Goal: Transaction & Acquisition: Book appointment/travel/reservation

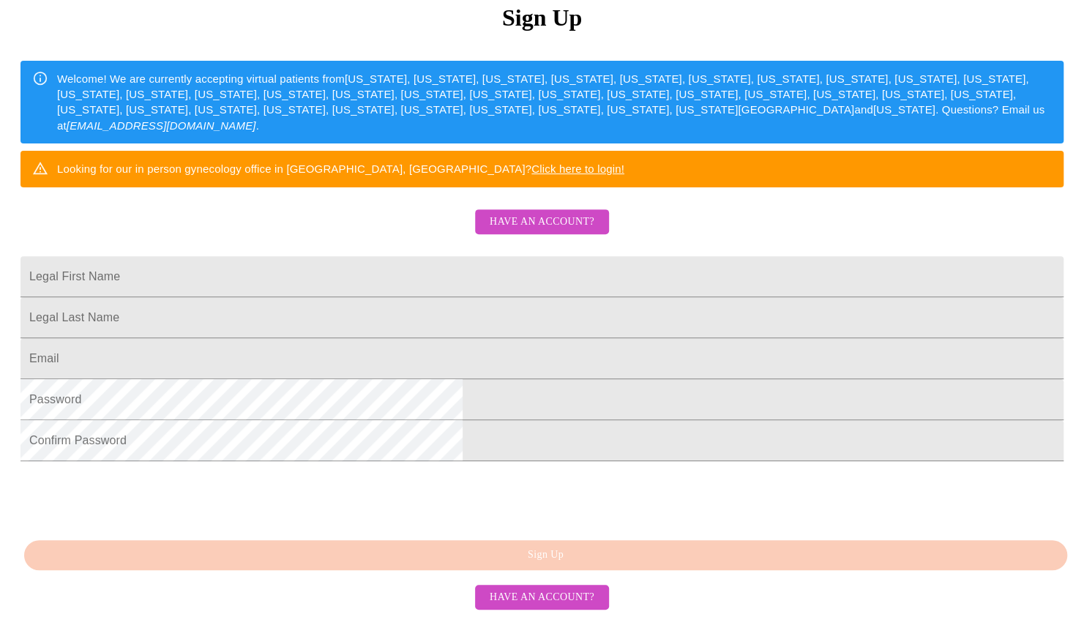
scroll to position [218, 0]
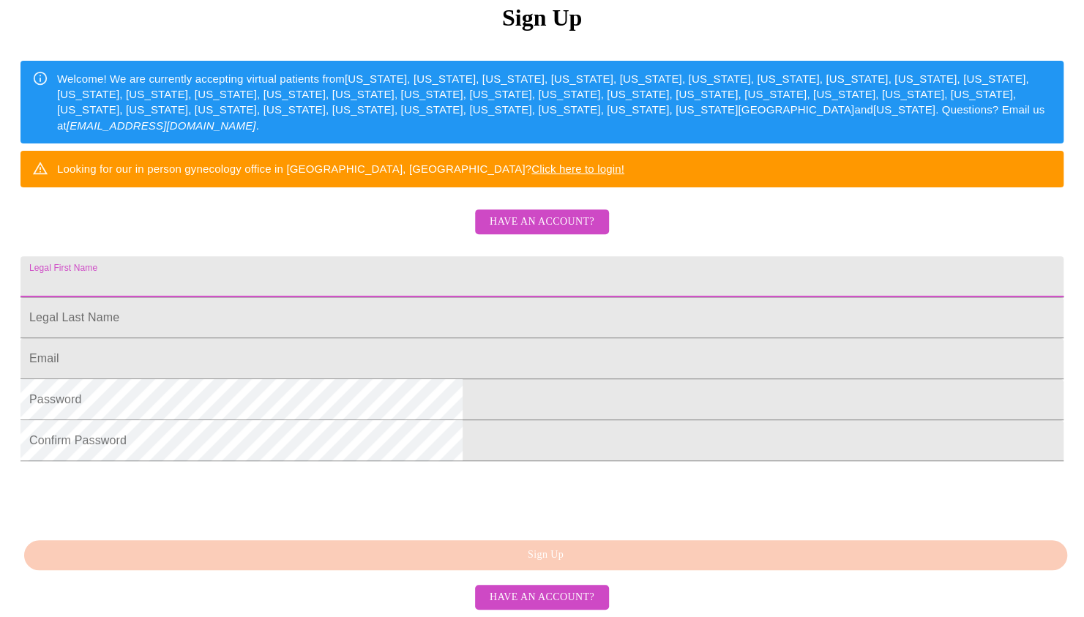
click at [374, 297] on input "Legal First Name" at bounding box center [541, 276] width 1043 height 41
type input "[PERSON_NAME]"
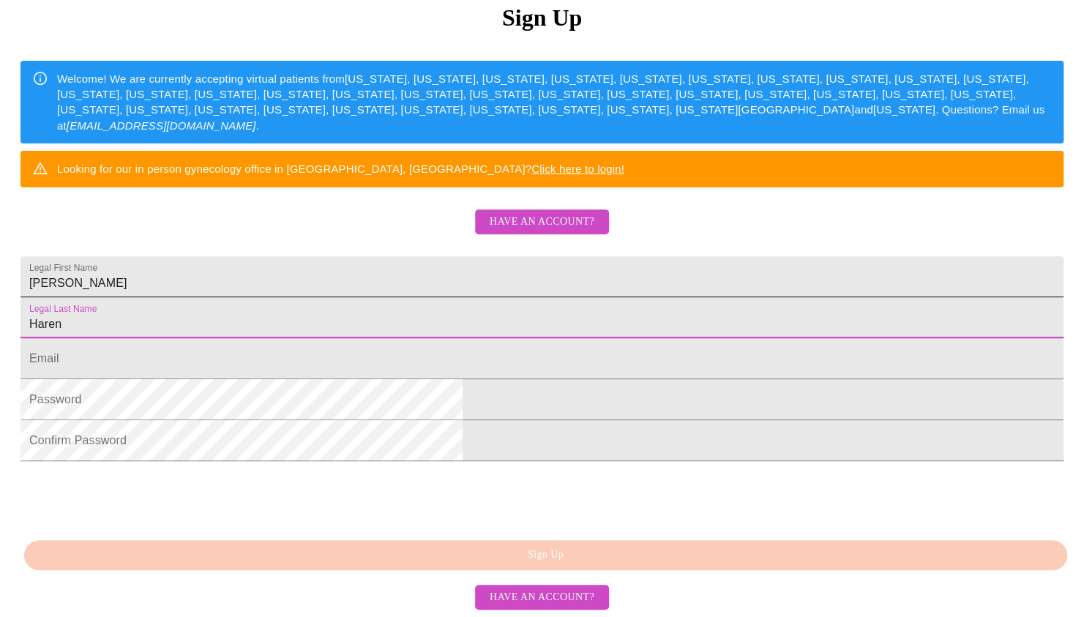
type input "Haren"
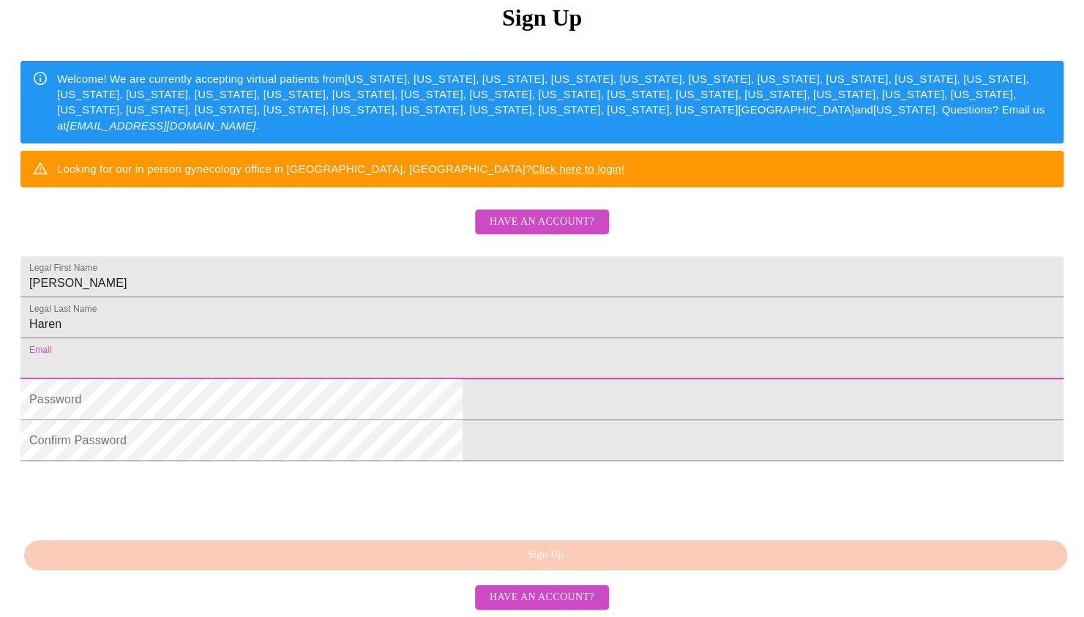
type input "[EMAIL_ADDRESS][DOMAIN_NAME]"
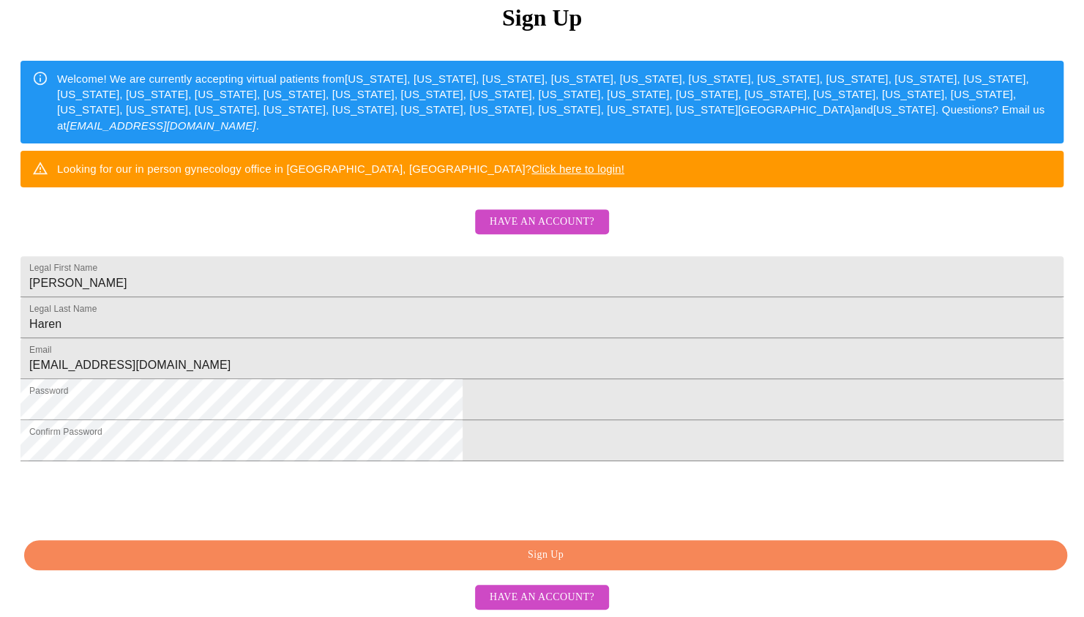
scroll to position [310, 0]
click at [416, 561] on span "Sign Up" at bounding box center [545, 555] width 1009 height 18
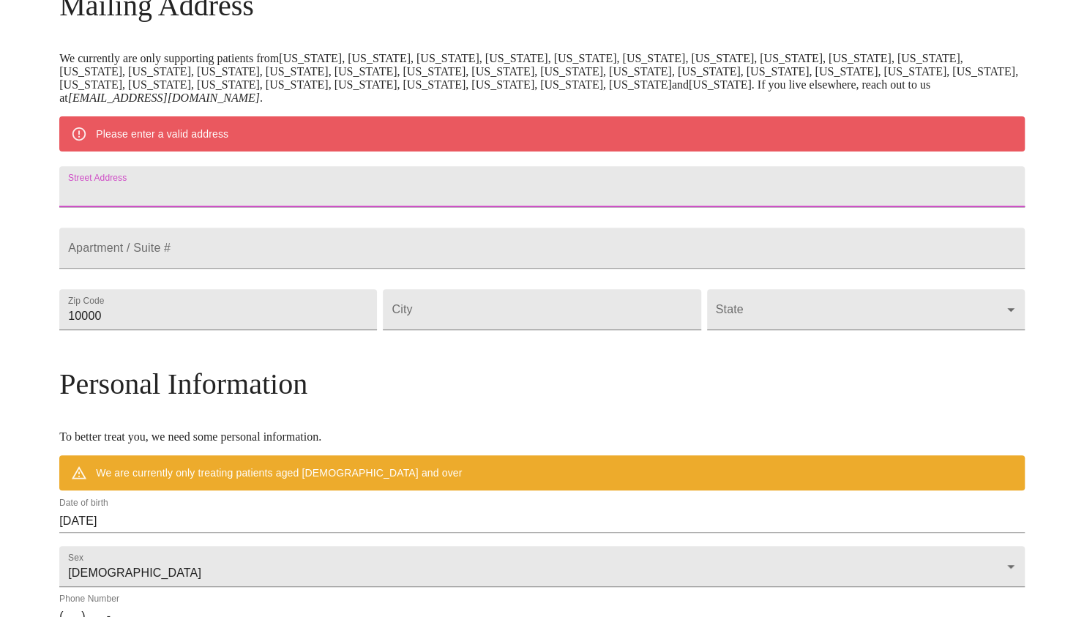
click at [324, 189] on input "Street Address" at bounding box center [541, 186] width 965 height 41
type input "[STREET_ADDRESS][PERSON_NAME]"
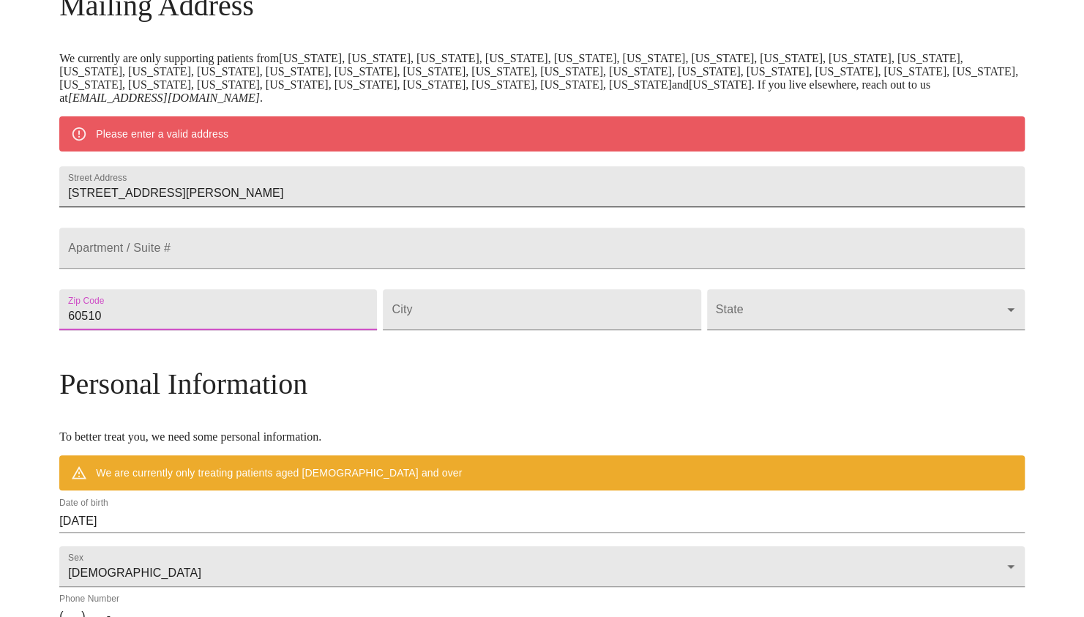
type input "60510"
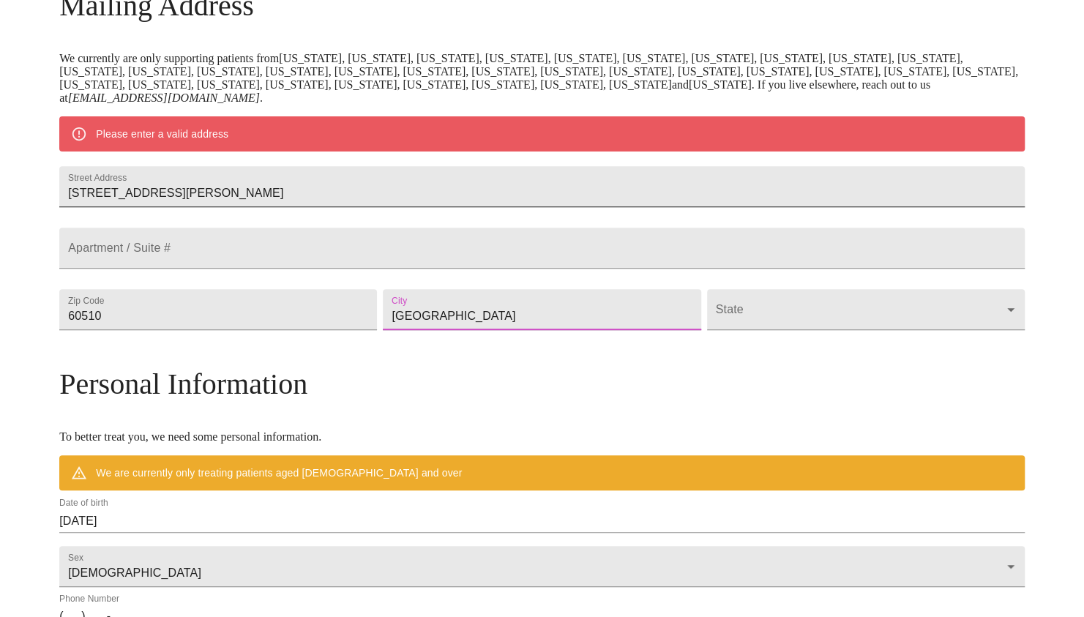
type input "[GEOGRAPHIC_DATA]"
click at [888, 347] on body "MyMenopauseRx Welcome to MyMenopauseRx Since it's your first time here, you'll …" at bounding box center [542, 330] width 1072 height 1154
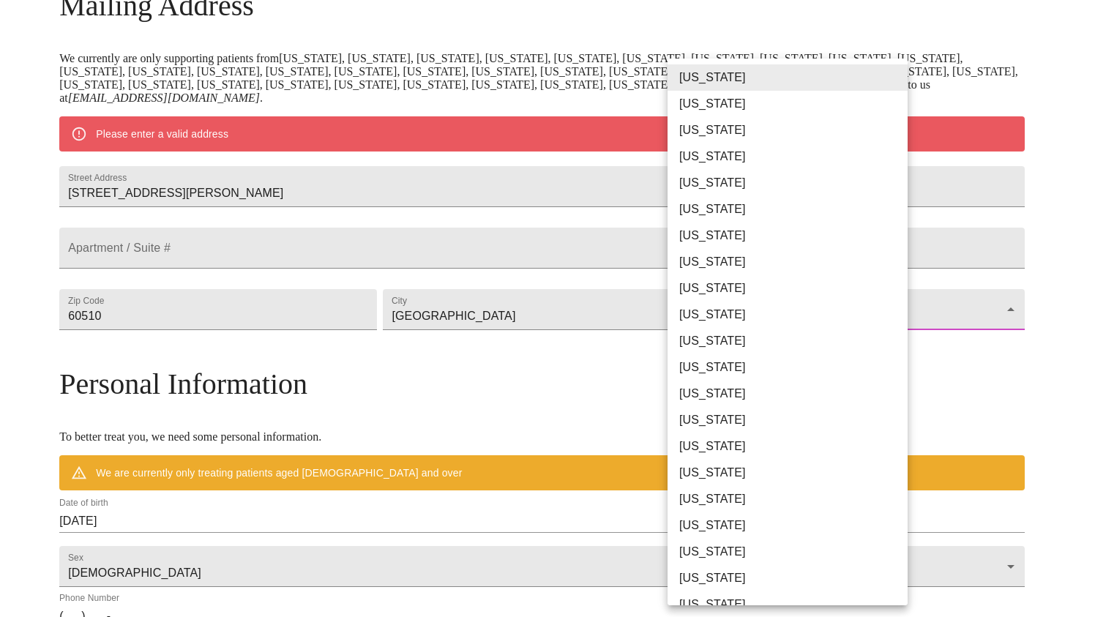
click at [733, 390] on li "[US_STATE]" at bounding box center [793, 394] width 251 height 26
type input "[US_STATE]"
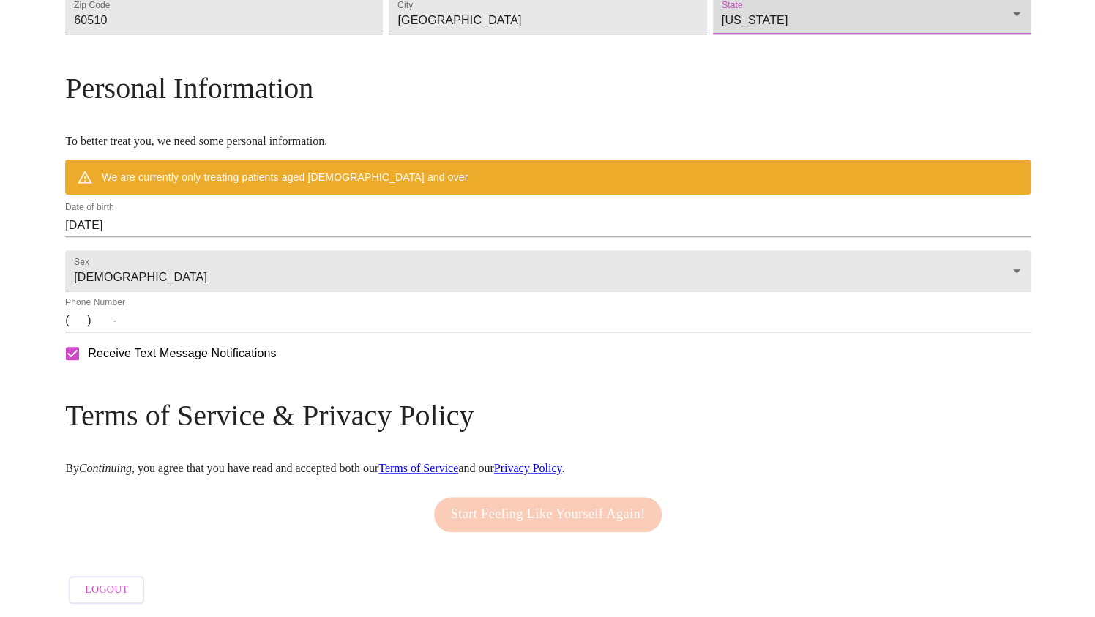
scroll to position [550, 0]
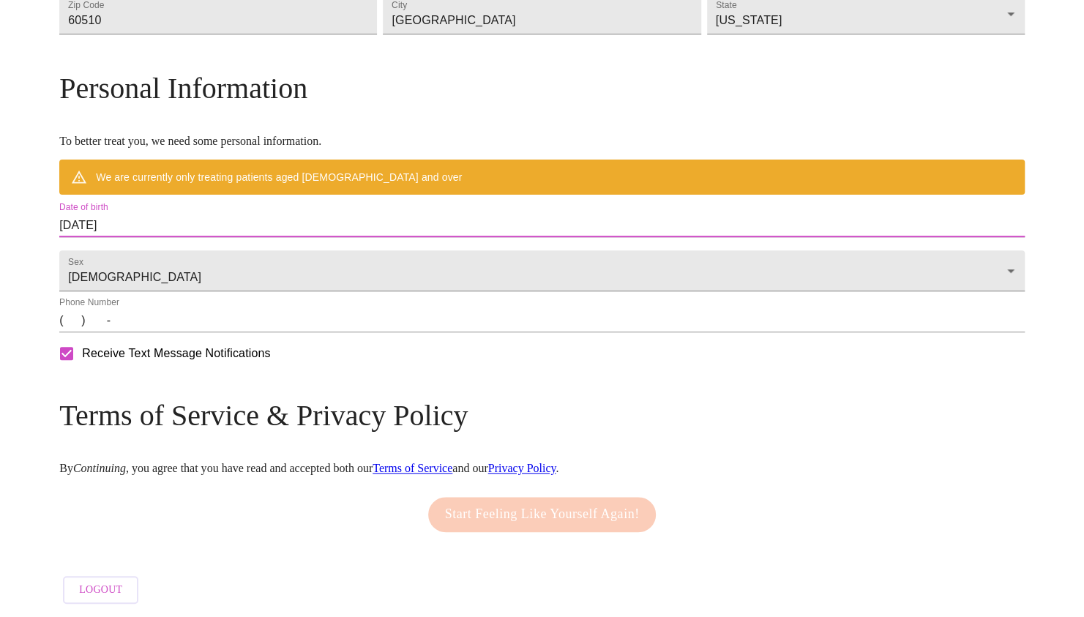
click at [242, 214] on input "[DATE]" at bounding box center [541, 225] width 965 height 23
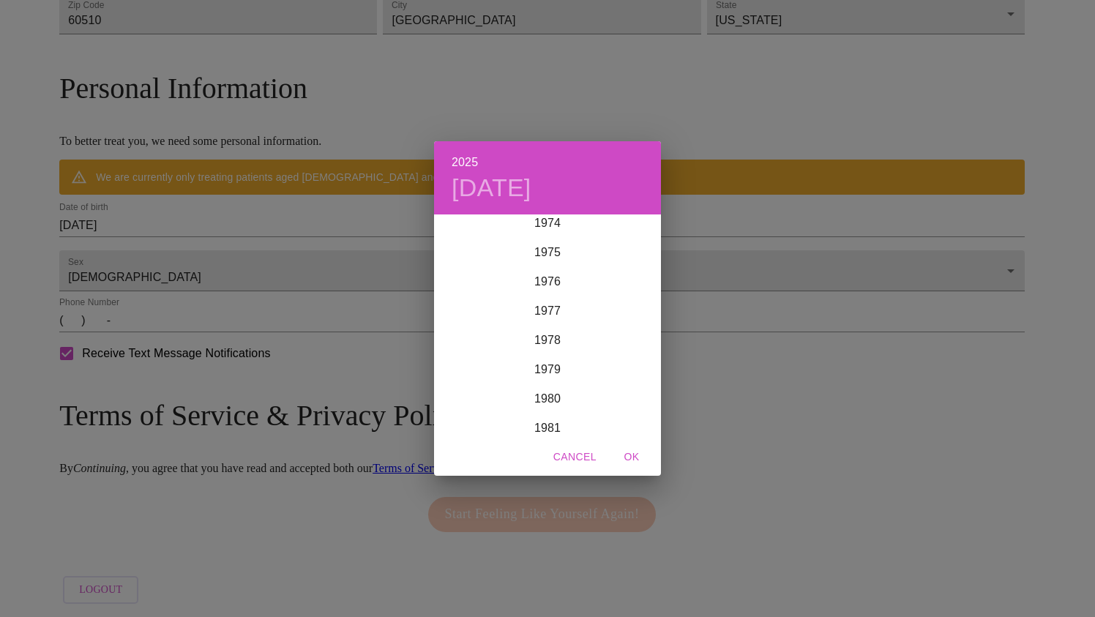
scroll to position [2200, 0]
click at [542, 228] on div "1974" at bounding box center [547, 226] width 227 height 29
click at [543, 231] on div "Feb" at bounding box center [546, 243] width 75 height 55
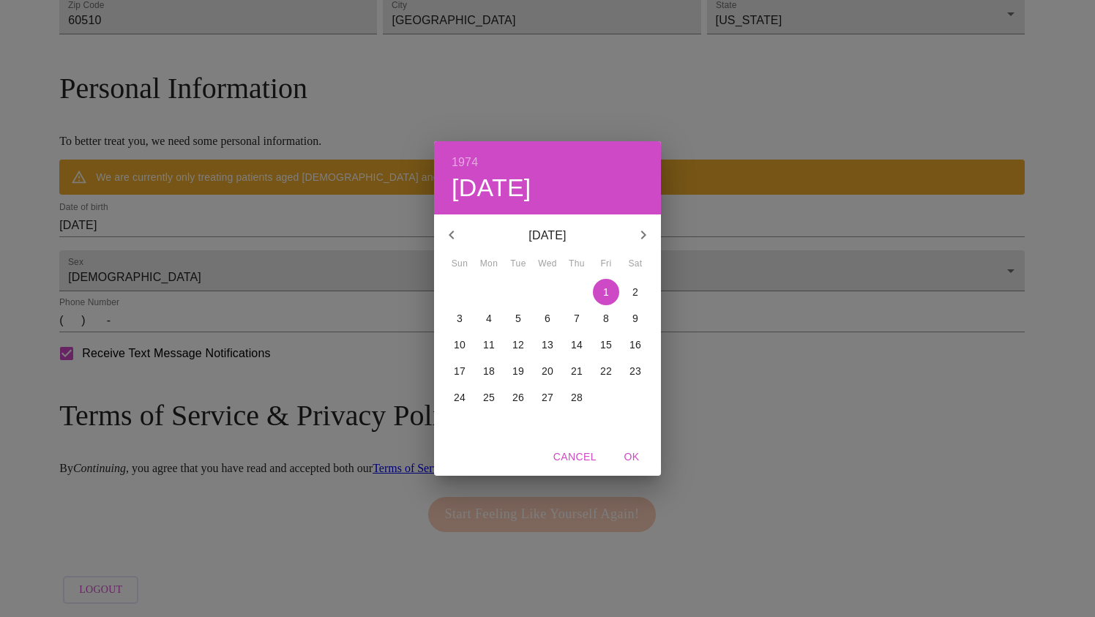
click at [612, 373] on p "22" at bounding box center [606, 371] width 12 height 15
click at [624, 461] on span "OK" at bounding box center [631, 457] width 35 height 18
type input "[DATE]"
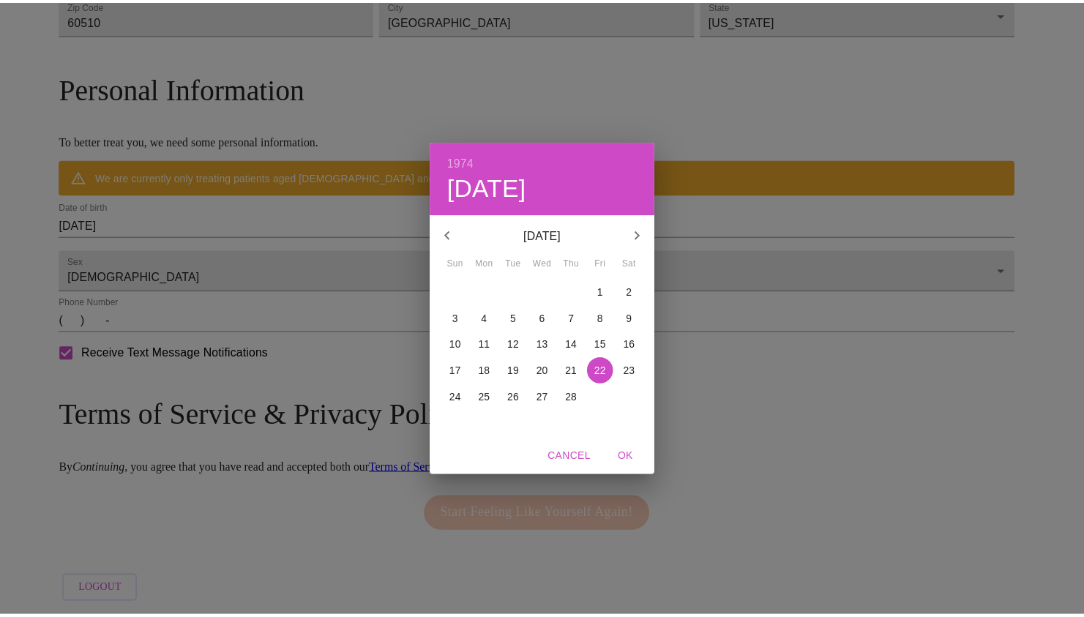
scroll to position [508, 0]
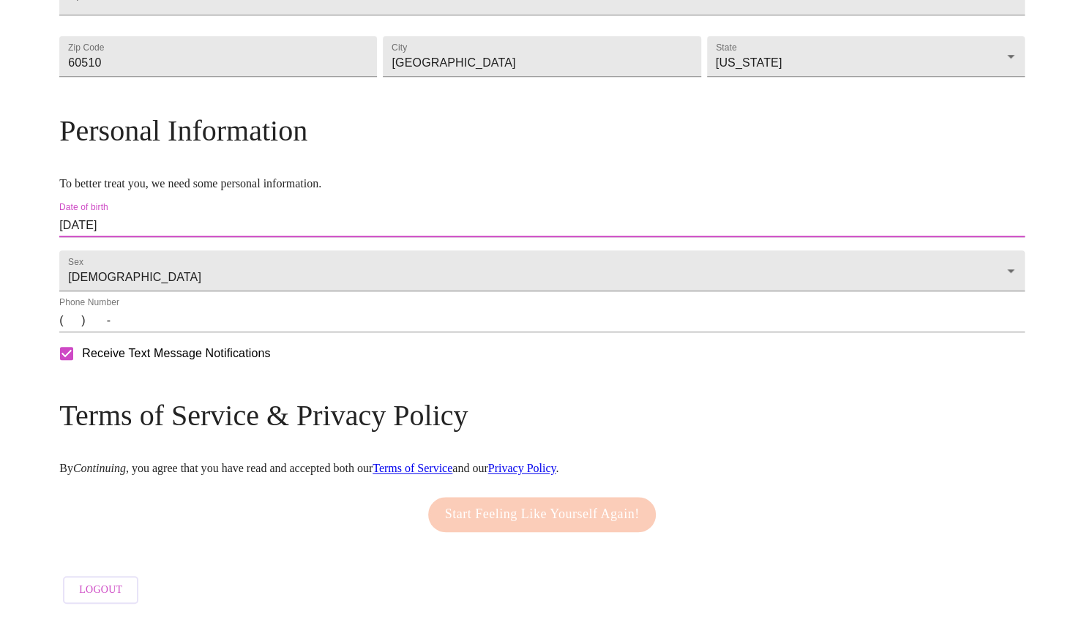
click at [202, 330] on input "(   )    -" at bounding box center [541, 320] width 965 height 23
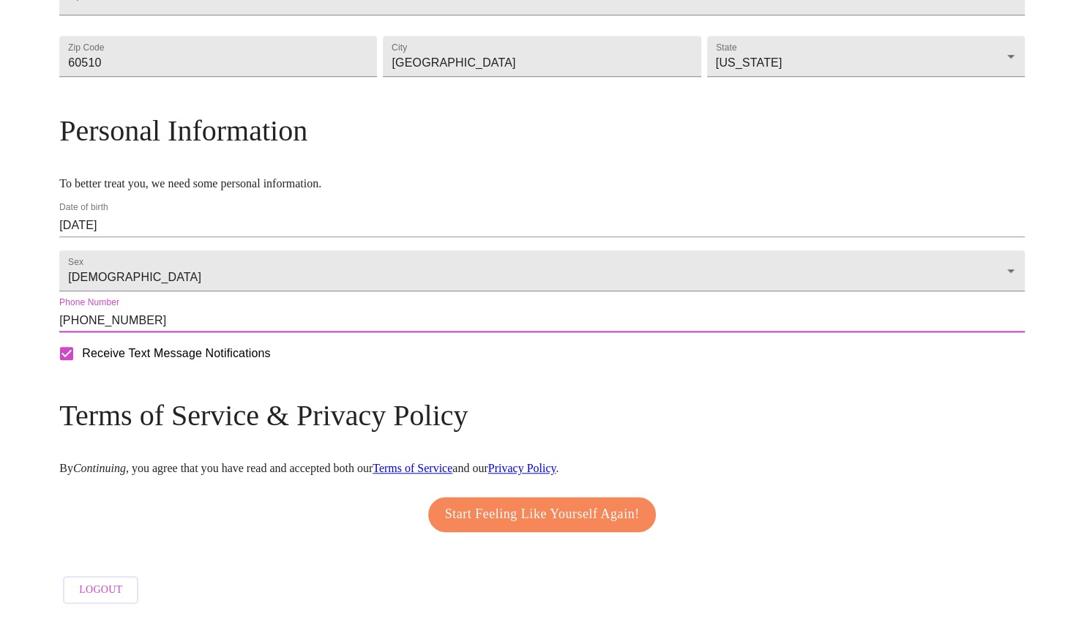
type input "[PHONE_NUMBER]"
click at [523, 515] on span "Start Feeling Like Yourself Again!" at bounding box center [542, 514] width 195 height 23
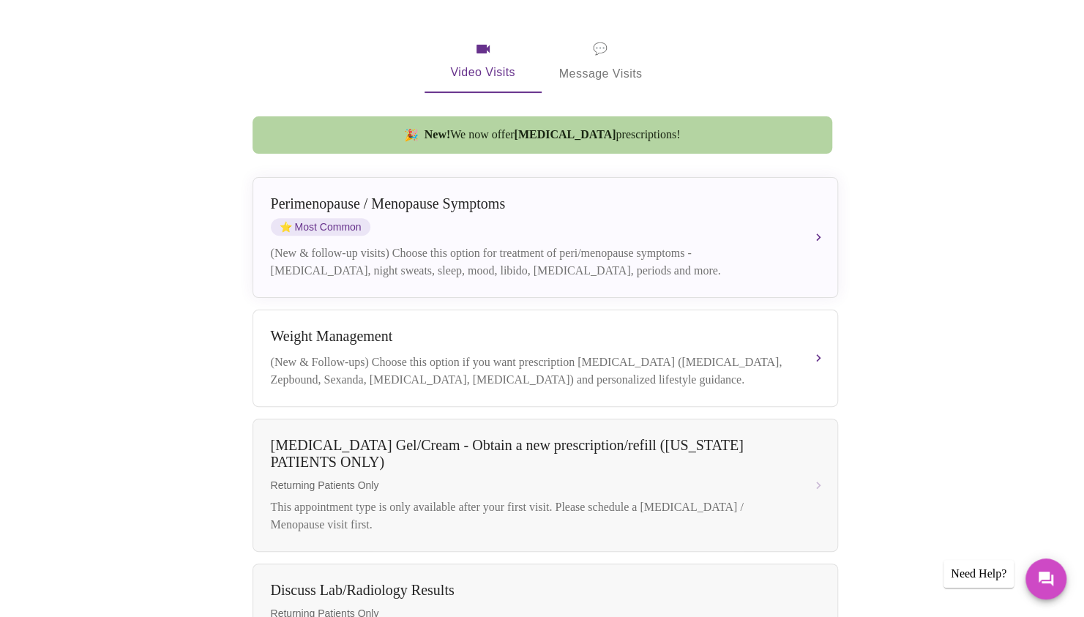
scroll to position [269, 0]
click at [242, 209] on div "Book your next visit If you'd like our help with multiple care concerns below, …" at bounding box center [542, 462] width 937 height 1119
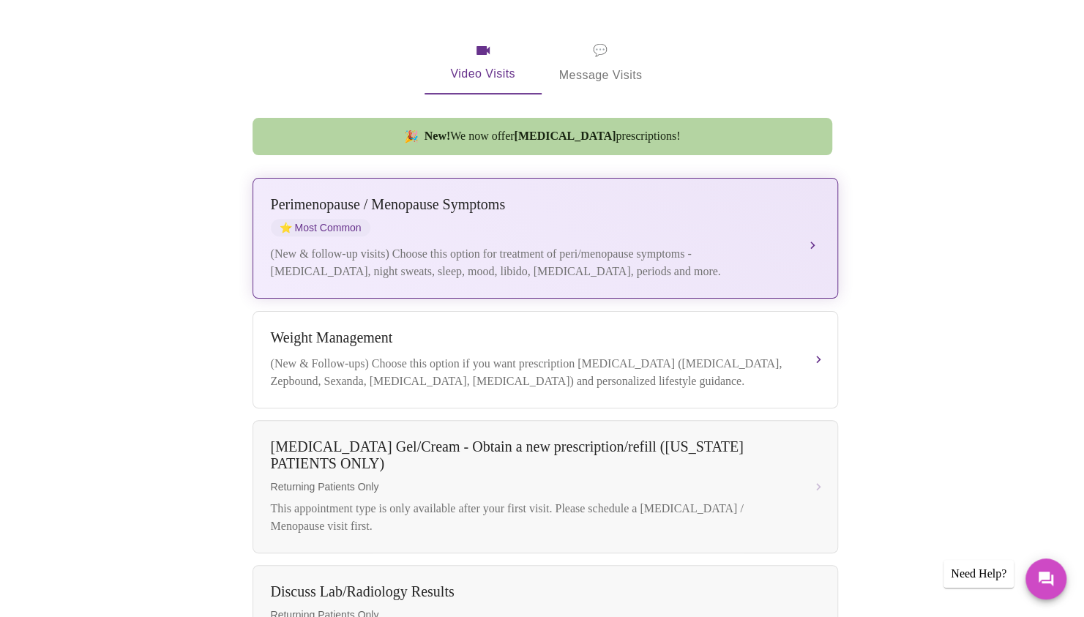
click at [637, 199] on div "[MEDICAL_DATA] / Menopause Symptoms ⭐ Most Common" at bounding box center [531, 216] width 520 height 40
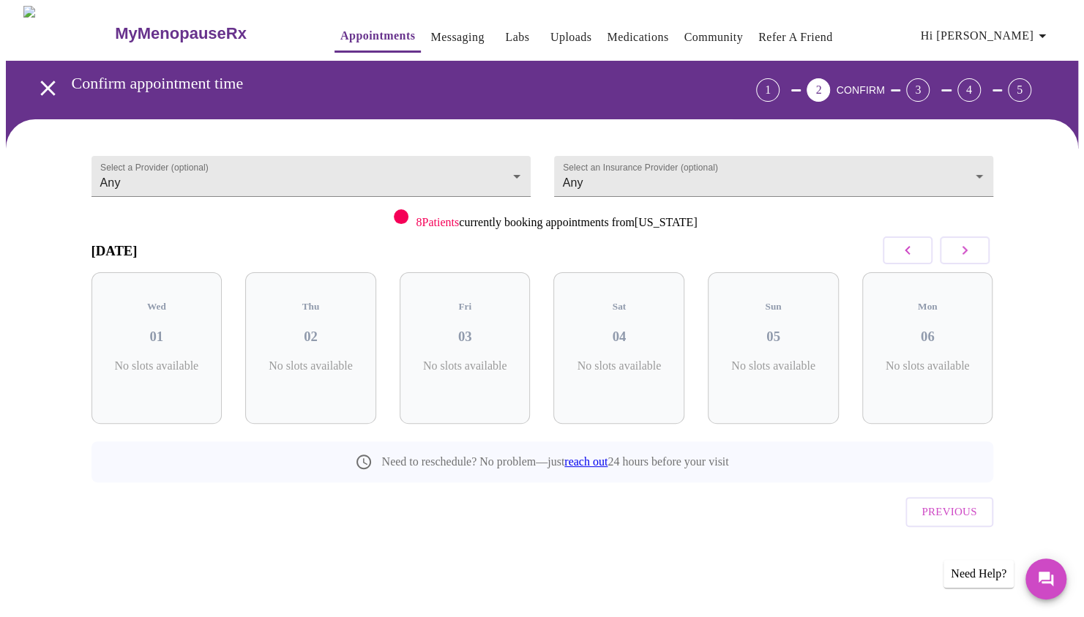
scroll to position [0, 0]
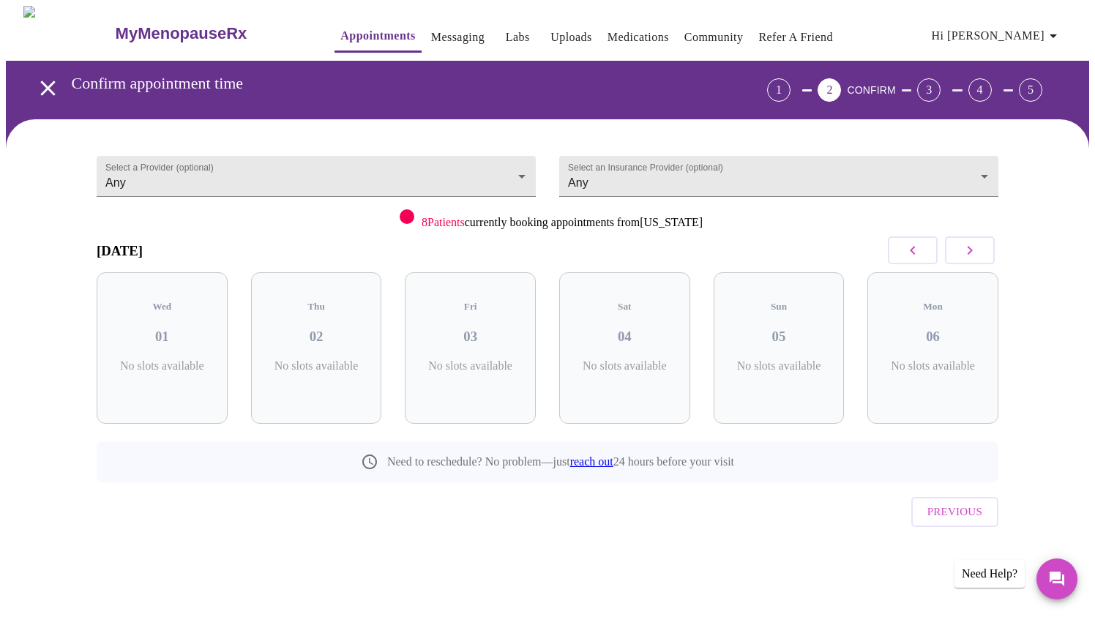
click at [637, 199] on div "Select an Insurance Provider (optional) Any Any" at bounding box center [778, 173] width 463 height 72
click at [597, 176] on body "MyMenopauseRx Appointments Messaging Labs Uploads Medications Community Refer a…" at bounding box center [547, 303] width 1083 height 594
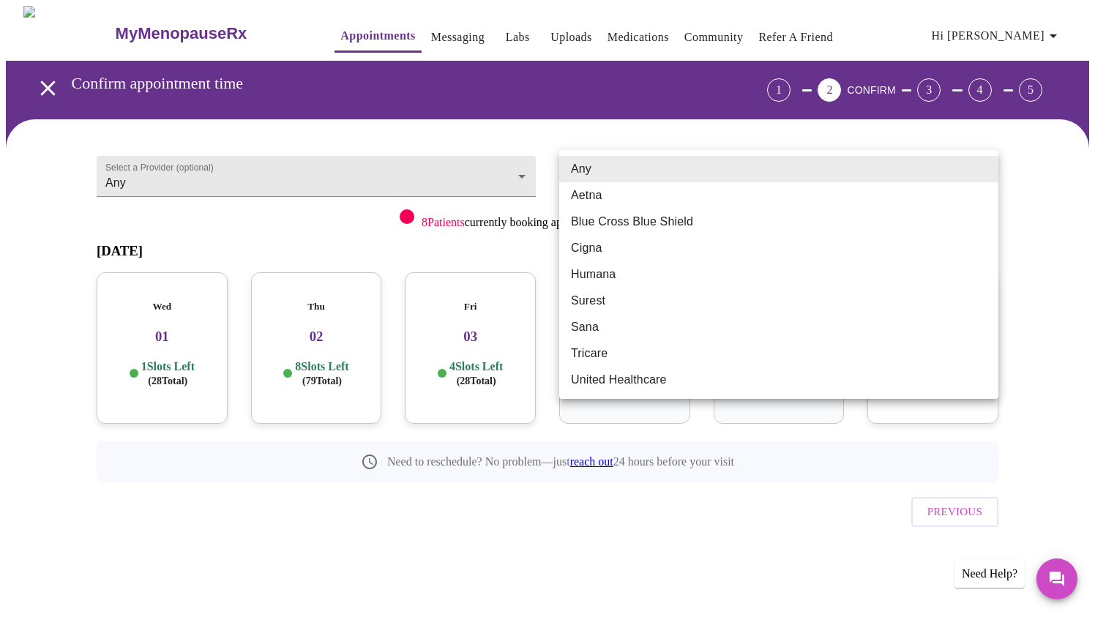
click at [605, 221] on li "Blue Cross Blue Shield" at bounding box center [778, 222] width 439 height 26
type input "Blue Cross Blue Shield"
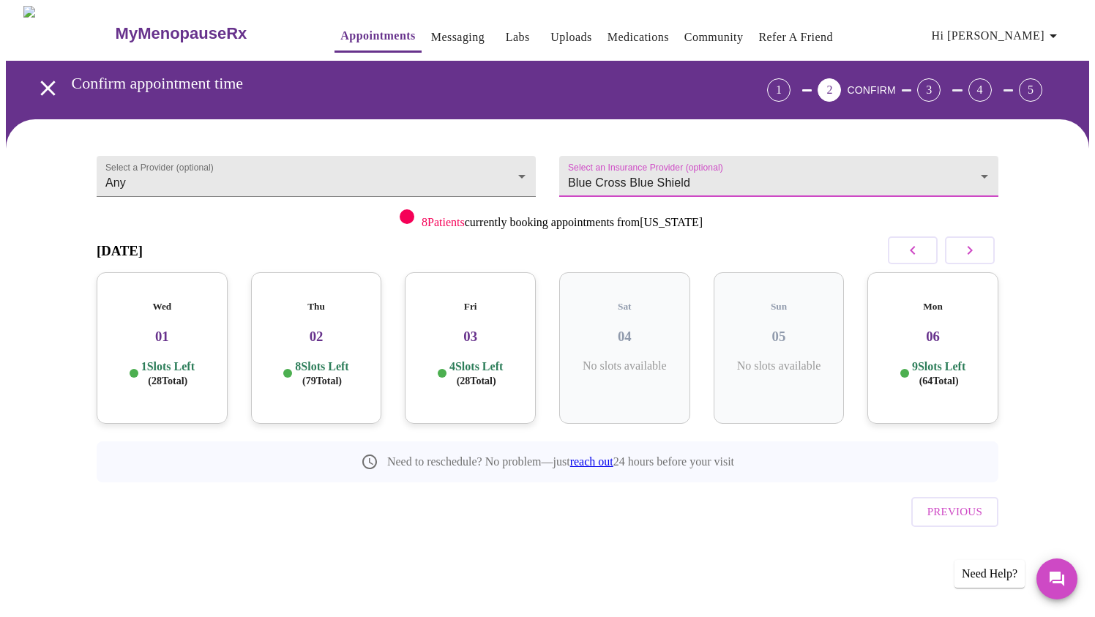
click at [283, 190] on div "Select a Provider (optional) Any Any" at bounding box center [316, 187] width 463 height 101
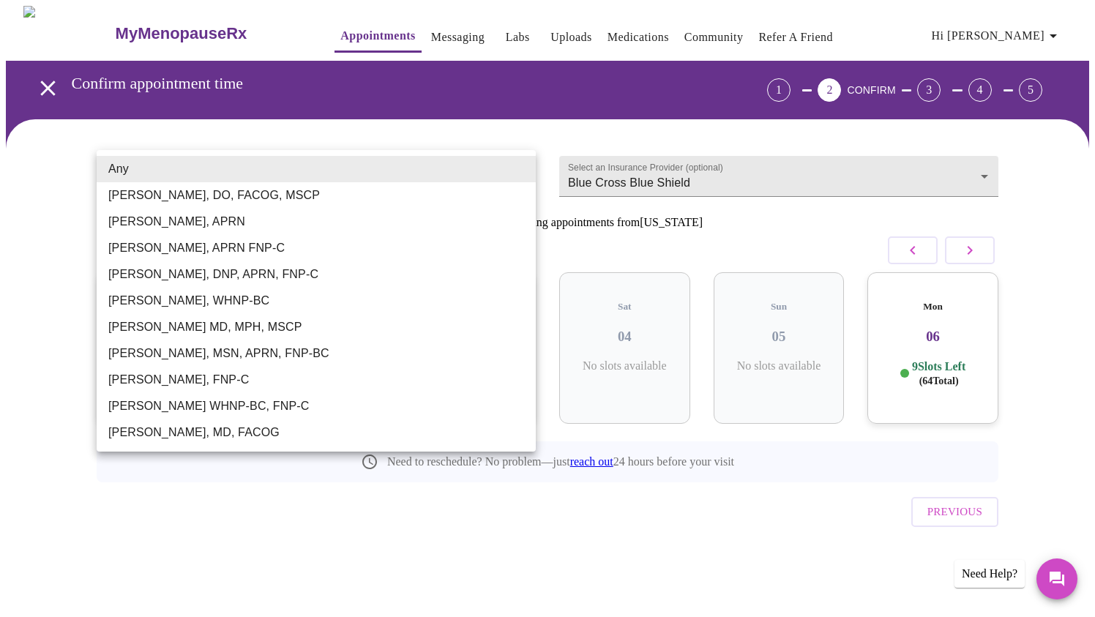
click at [309, 176] on body "MyMenopauseRx Appointments Messaging Labs Uploads Medications Community Refer a…" at bounding box center [547, 303] width 1083 height 594
click at [234, 357] on li "[PERSON_NAME], MSN, APRN, FNP-BC" at bounding box center [316, 353] width 439 height 26
type input "[PERSON_NAME], MSN, APRN, FNP-BC"
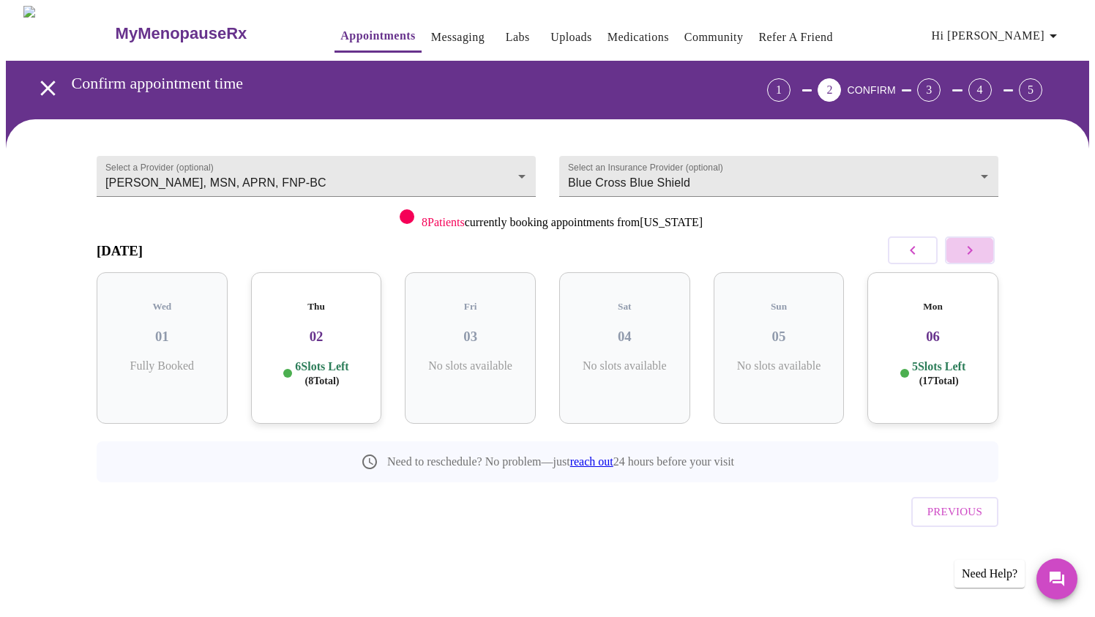
click at [971, 253] on icon "button" at bounding box center [970, 251] width 18 height 18
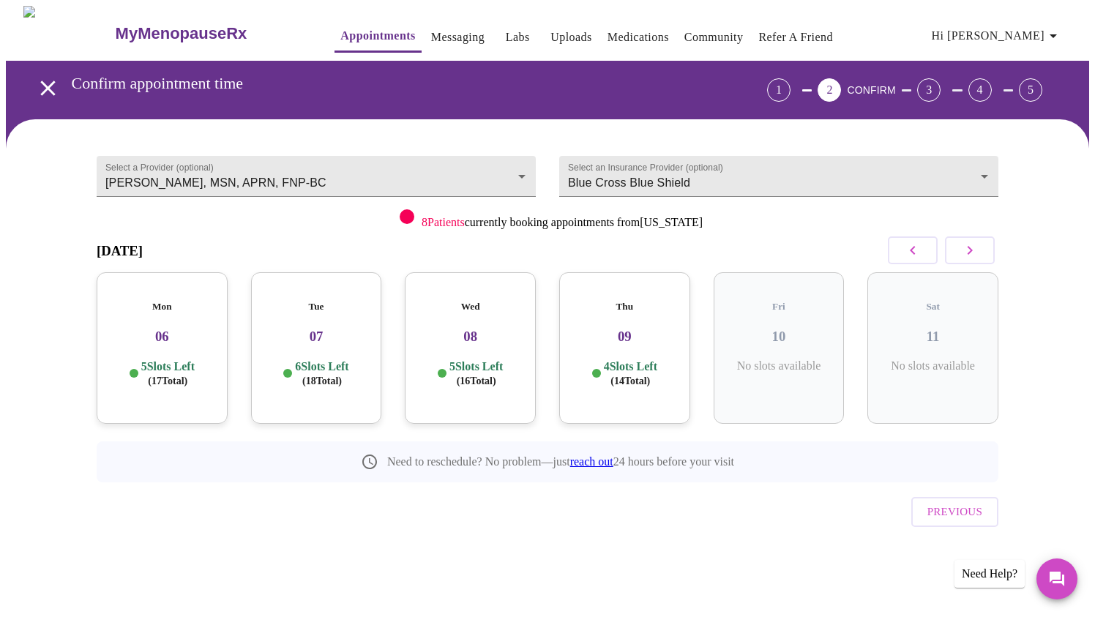
click at [971, 253] on icon "button" at bounding box center [970, 251] width 18 height 18
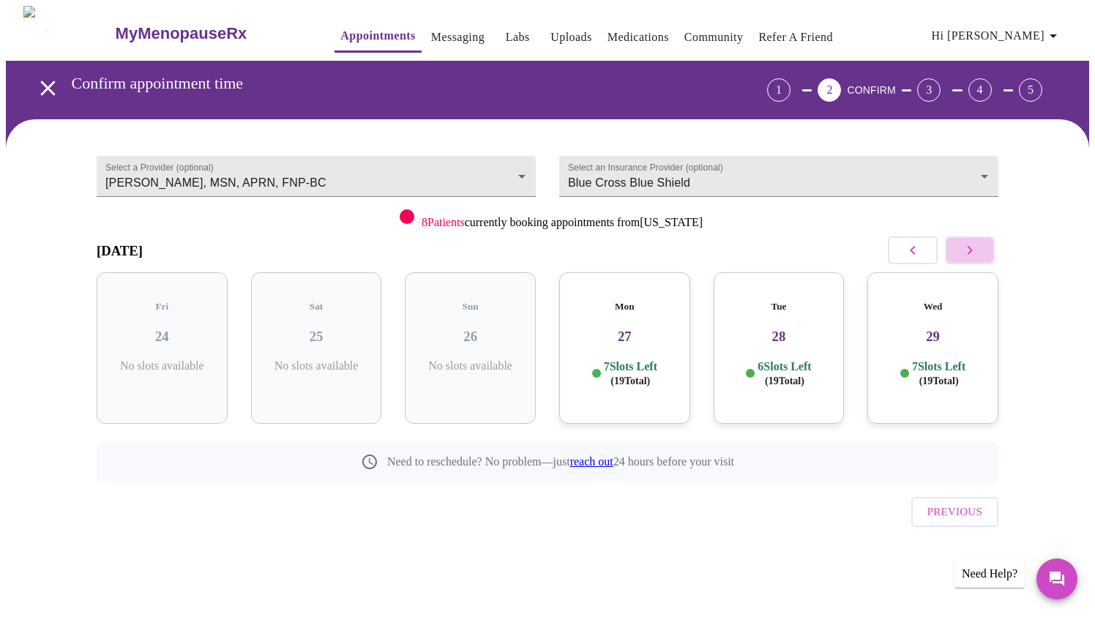
click at [971, 253] on icon "button" at bounding box center [970, 251] width 18 height 18
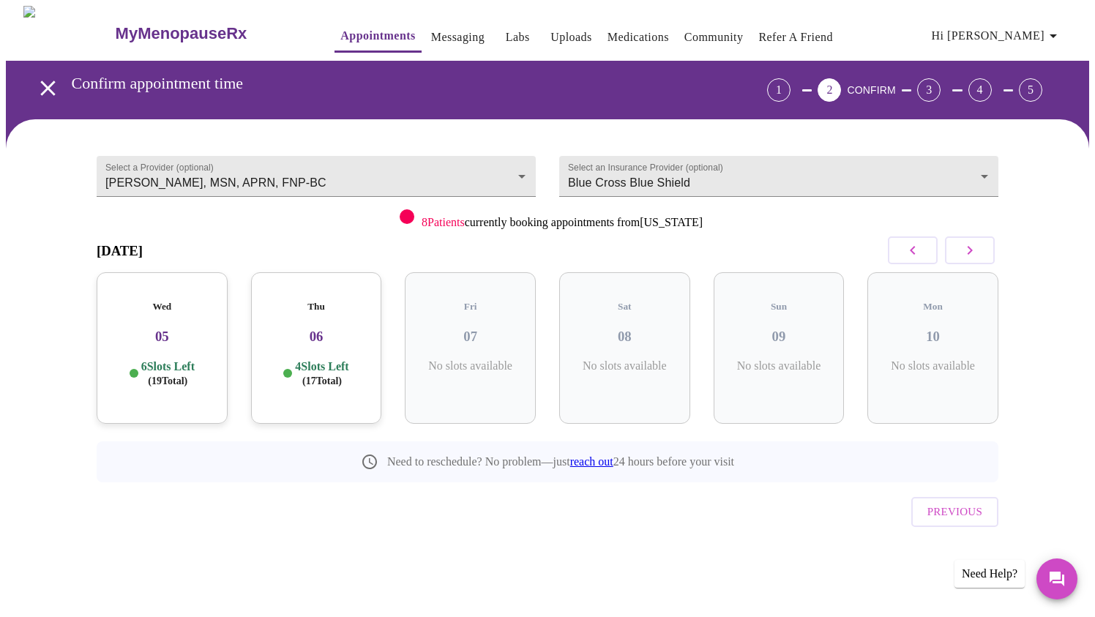
click at [971, 253] on icon "button" at bounding box center [970, 251] width 18 height 18
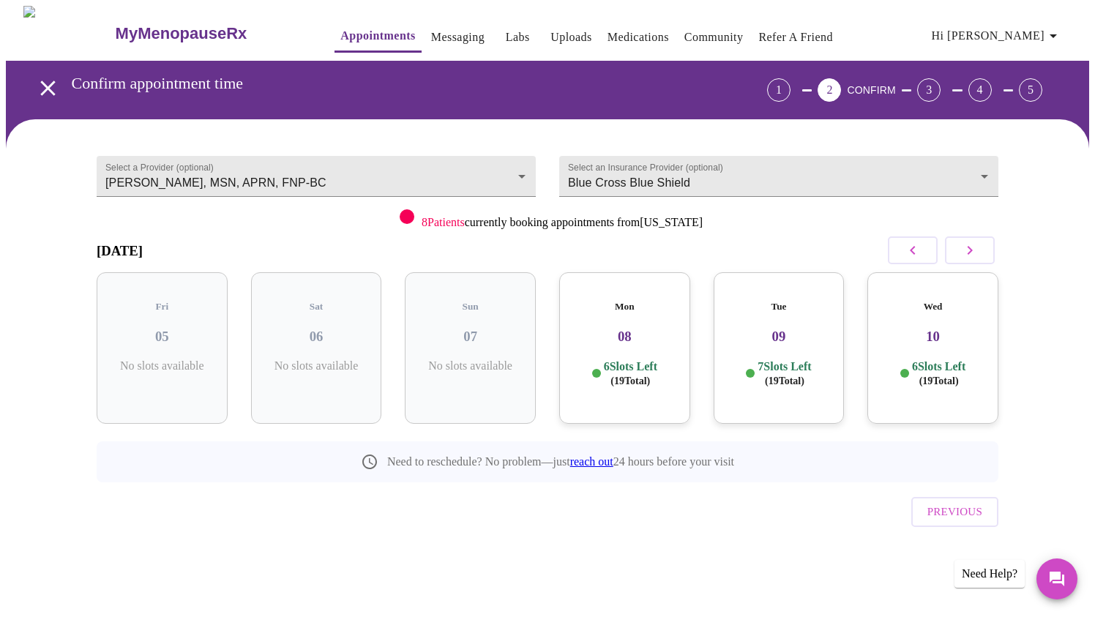
click at [896, 253] on button "button" at bounding box center [913, 250] width 50 height 28
click at [302, 329] on h3 "24" at bounding box center [317, 337] width 108 height 16
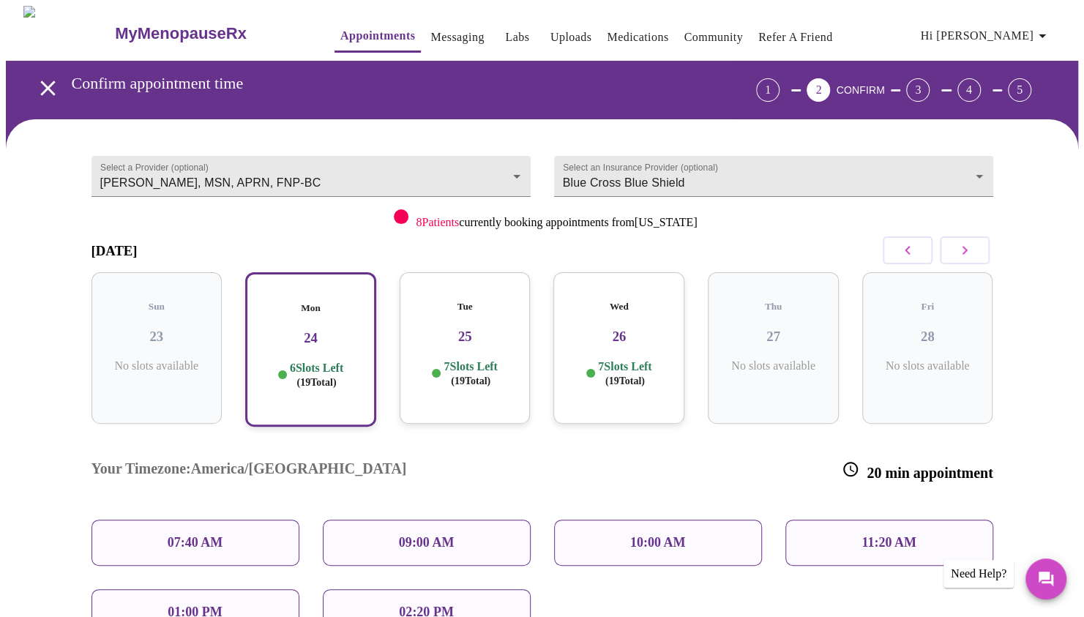
click at [817, 520] on div "11:20 AM" at bounding box center [889, 543] width 208 height 46
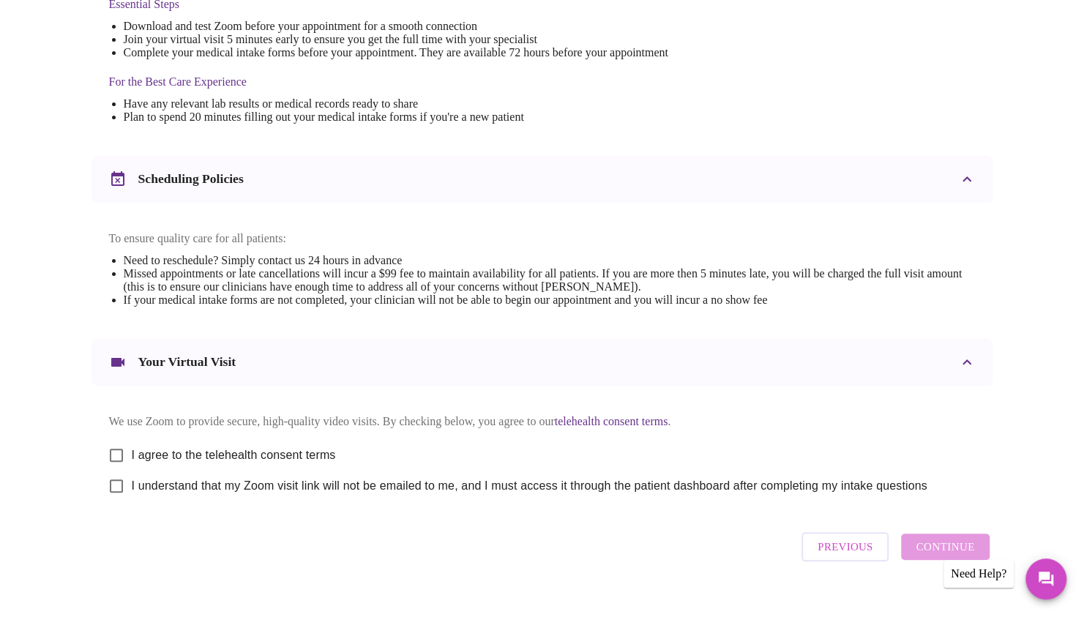
scroll to position [444, 0]
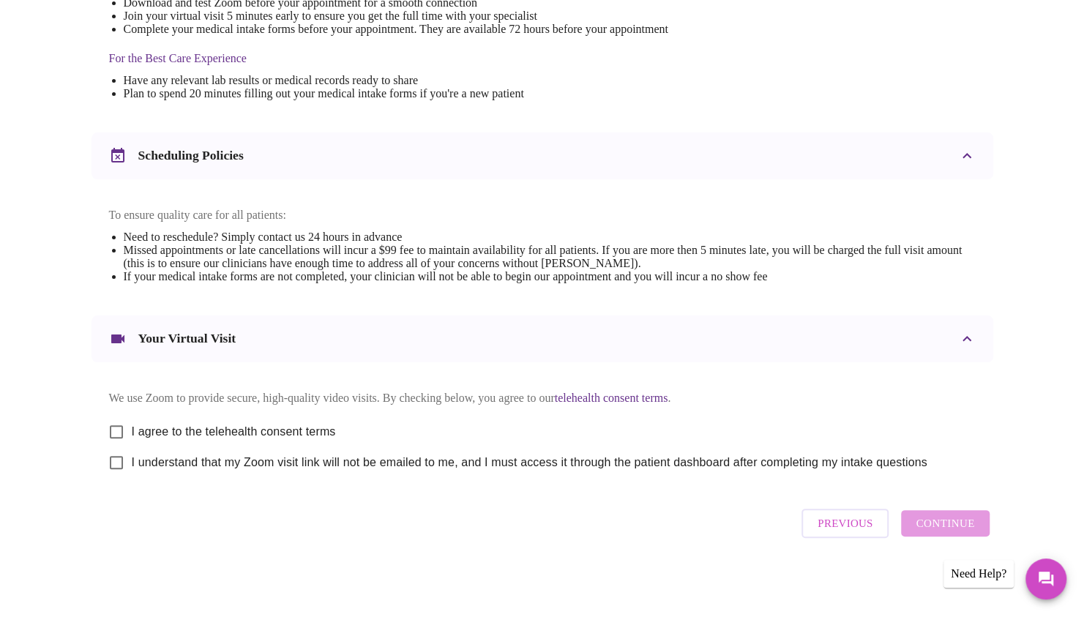
click at [117, 430] on input "I agree to the telehealth consent terms" at bounding box center [116, 431] width 31 height 31
checkbox input "true"
click at [116, 460] on input "I understand that my Zoom visit link will not be emailed to me, and I must acce…" at bounding box center [116, 462] width 31 height 31
checkbox input "true"
click at [932, 518] on button "Continue" at bounding box center [945, 523] width 88 height 26
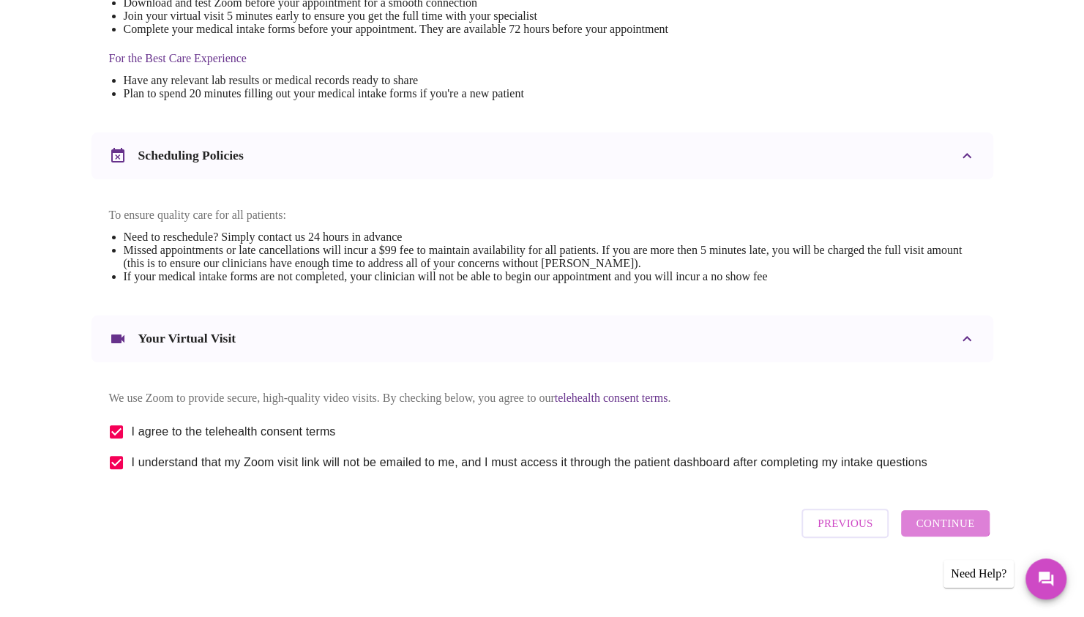
scroll to position [6, 0]
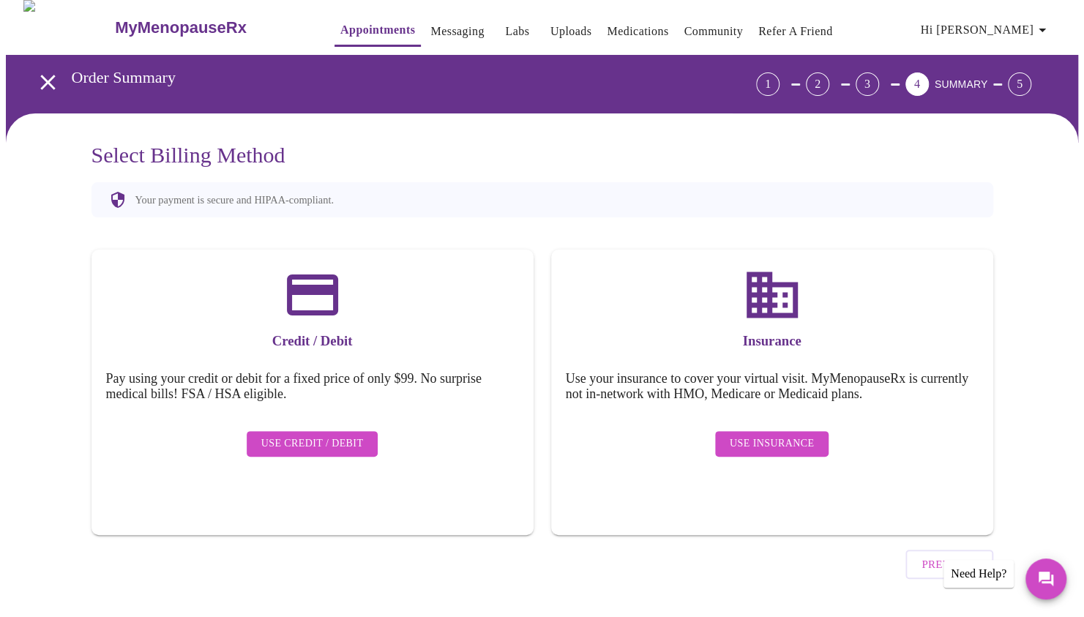
click at [788, 435] on span "Use Insurance" at bounding box center [772, 444] width 84 height 18
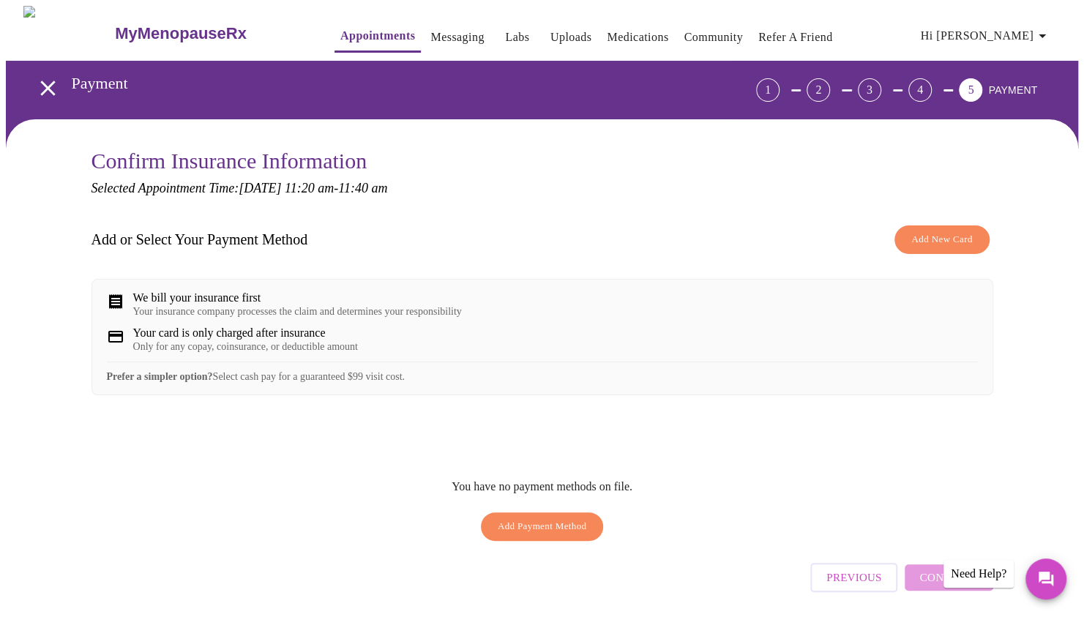
click at [290, 312] on div "Your insurance company processes the claim and determines your responsibility" at bounding box center [297, 312] width 329 height 12
click at [119, 308] on icon at bounding box center [116, 302] width 18 height 18
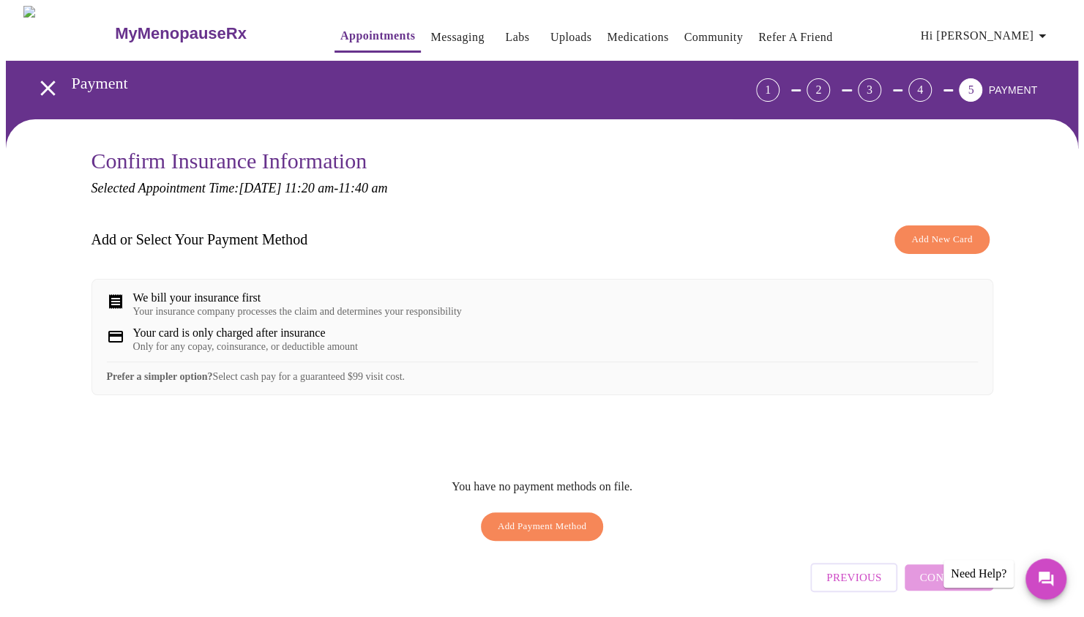
click at [119, 308] on icon at bounding box center [116, 302] width 18 height 18
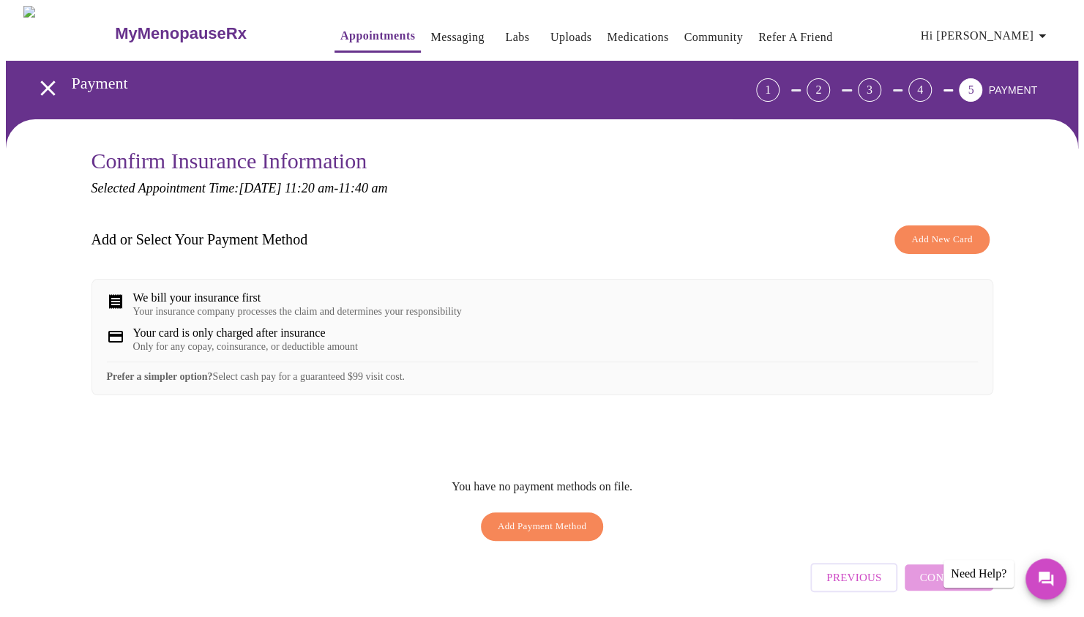
click at [119, 308] on icon at bounding box center [116, 302] width 18 height 18
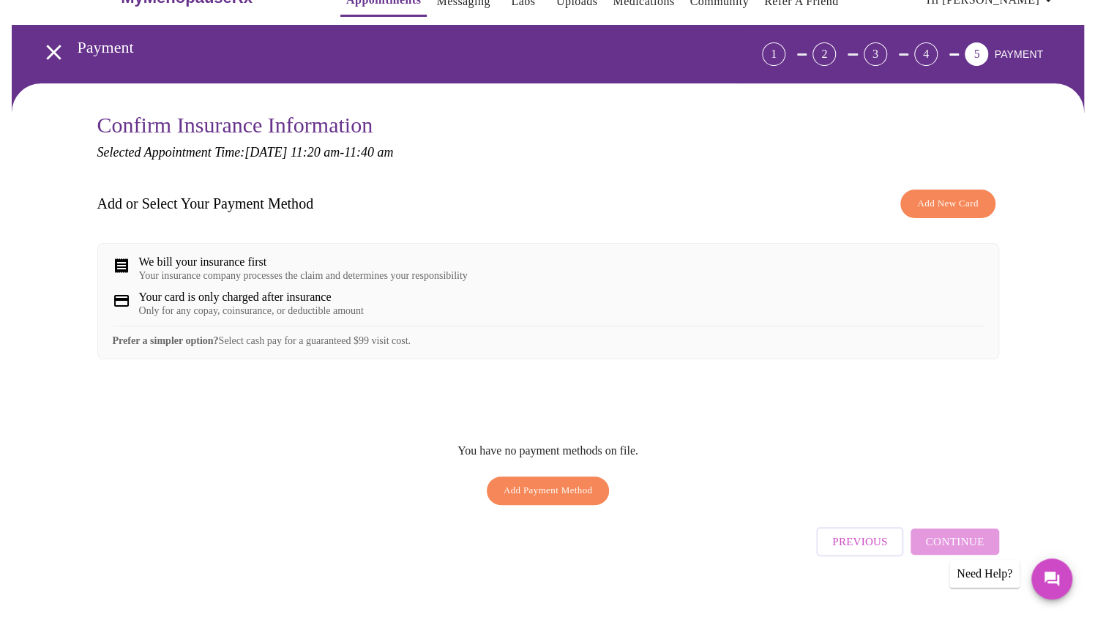
scroll to position [33, 0]
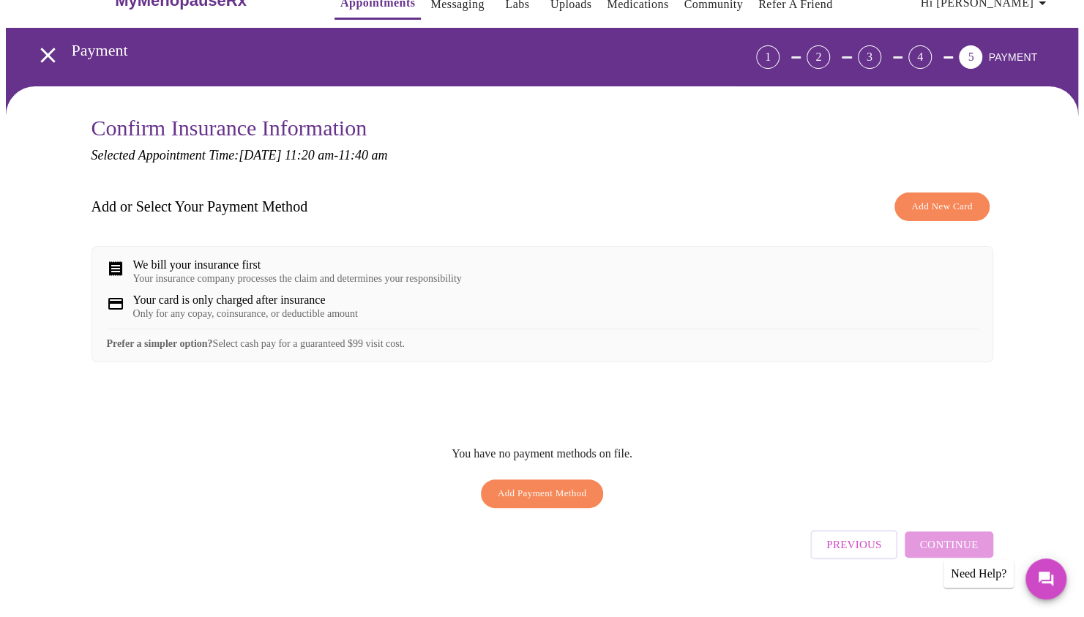
click at [931, 557] on div "Previous Continue" at bounding box center [901, 540] width 182 height 51
click at [113, 265] on icon at bounding box center [115, 268] width 13 height 15
click at [116, 274] on icon at bounding box center [116, 269] width 18 height 18
click at [517, 498] on span "Add Payment Method" at bounding box center [542, 493] width 89 height 17
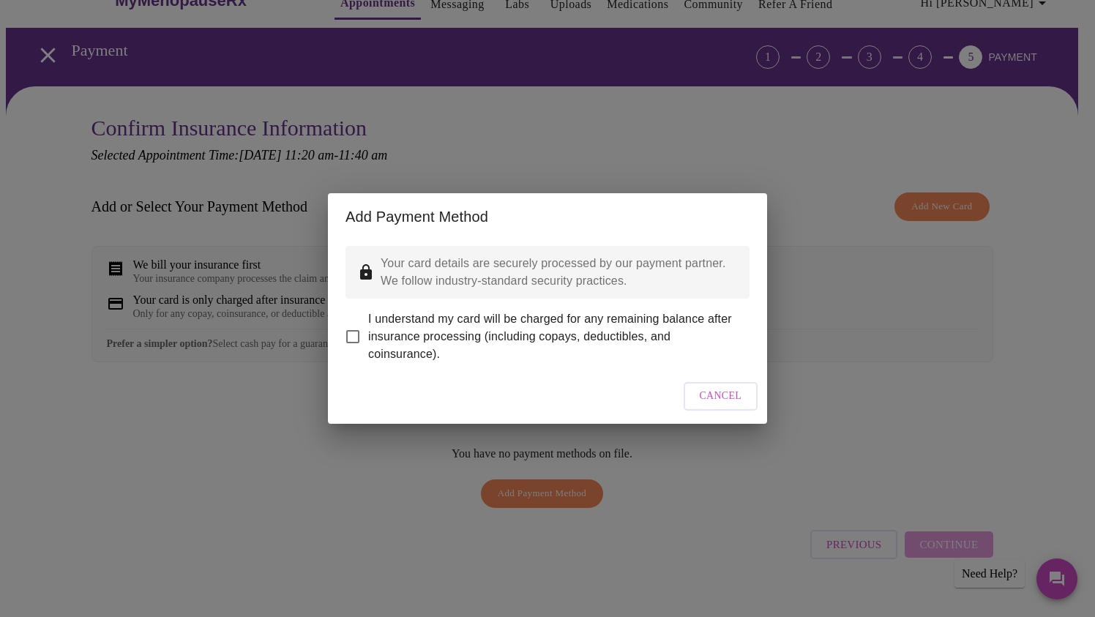
click at [352, 328] on input "I understand my card will be charged for any remaining balance after insurance …" at bounding box center [352, 336] width 31 height 31
checkbox input "true"
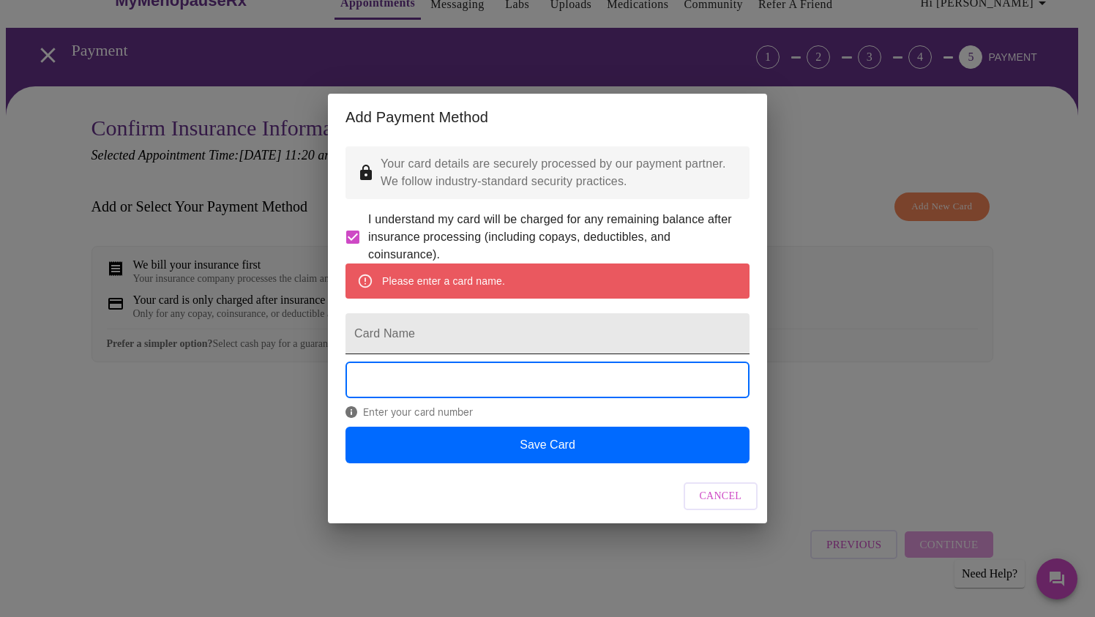
click at [395, 329] on input "Card Name" at bounding box center [547, 333] width 404 height 41
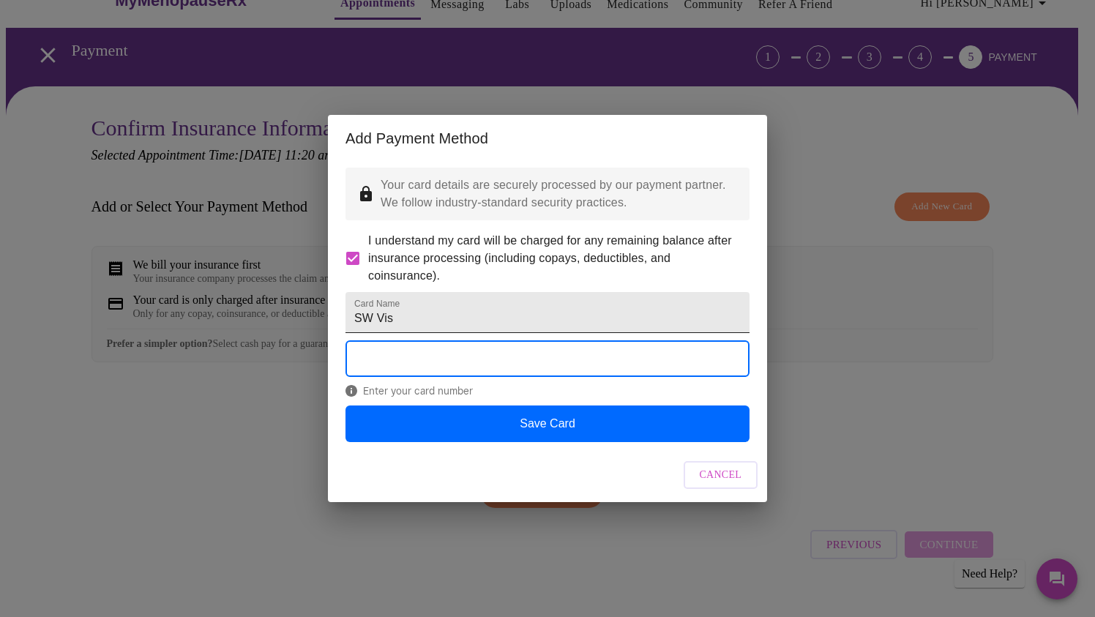
click at [395, 324] on input "SW Vis" at bounding box center [547, 312] width 404 height 41
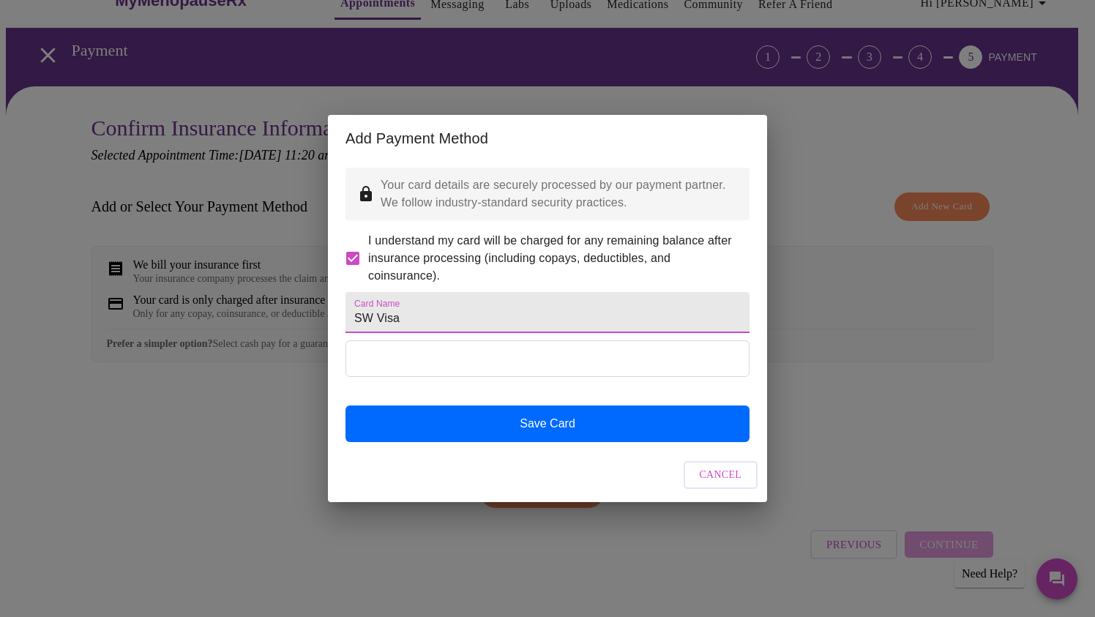
type input "SW Visa"
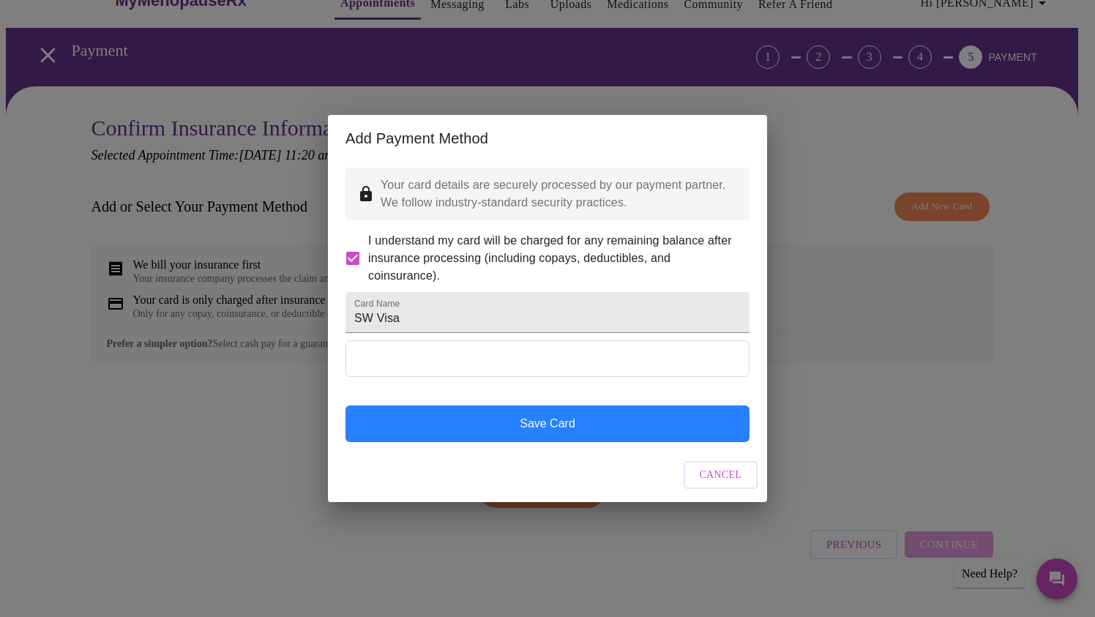
click at [521, 442] on button "Save Card" at bounding box center [547, 423] width 404 height 37
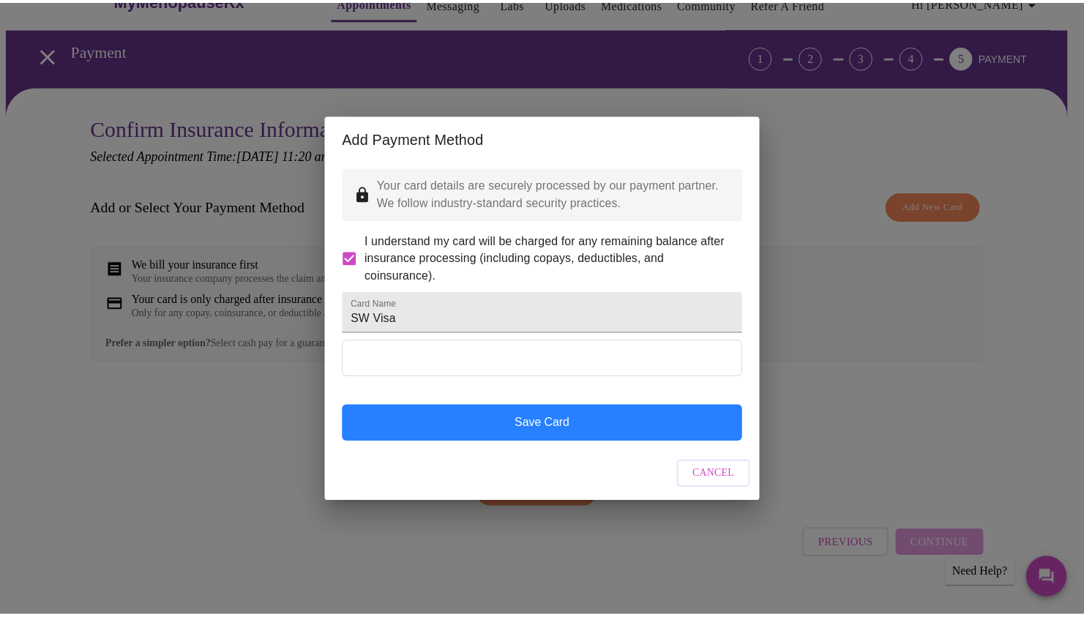
scroll to position [0, 0]
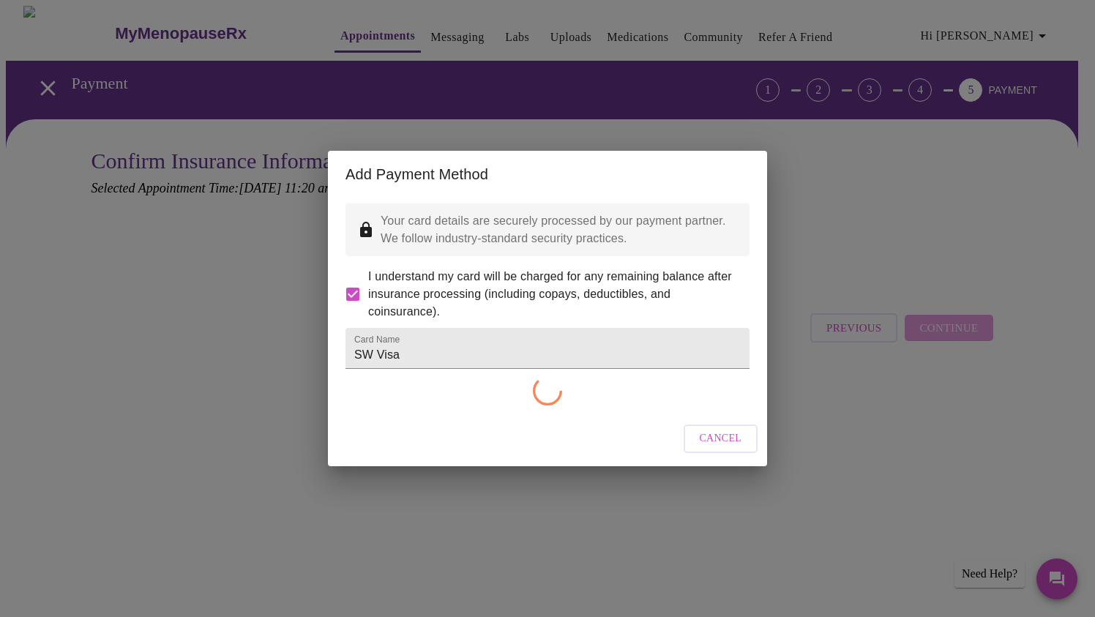
checkbox input "false"
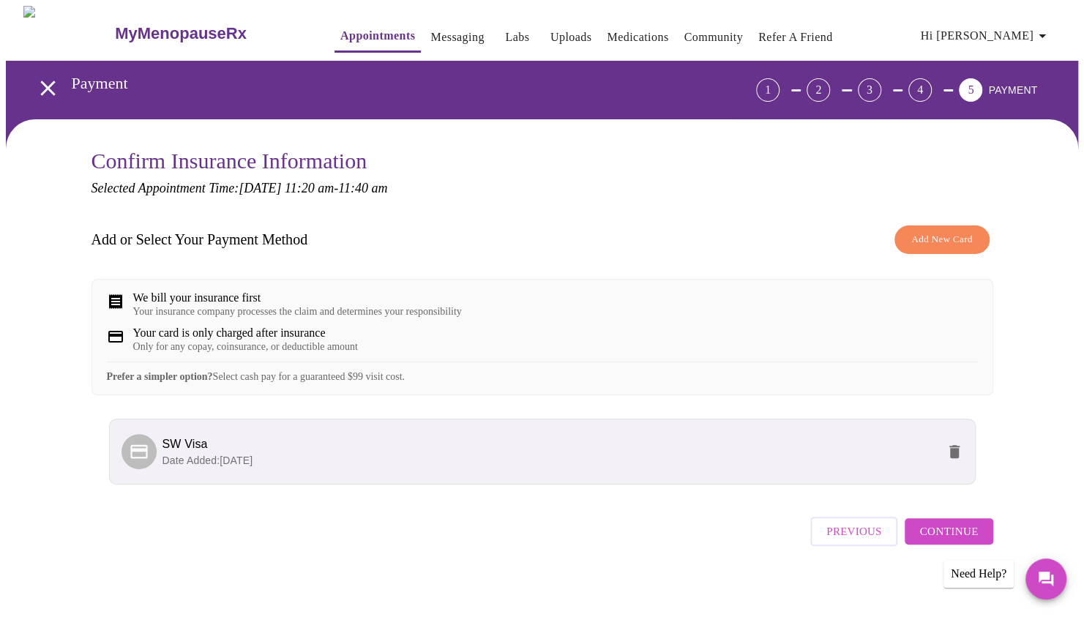
click at [924, 541] on span "Continue" at bounding box center [948, 531] width 59 height 19
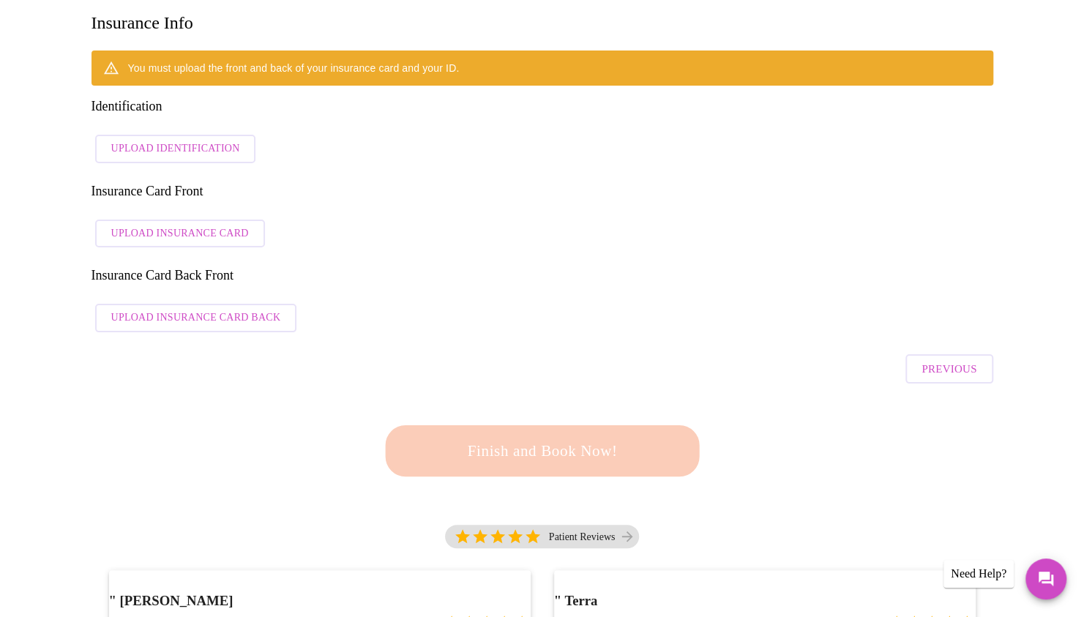
scroll to position [227, 0]
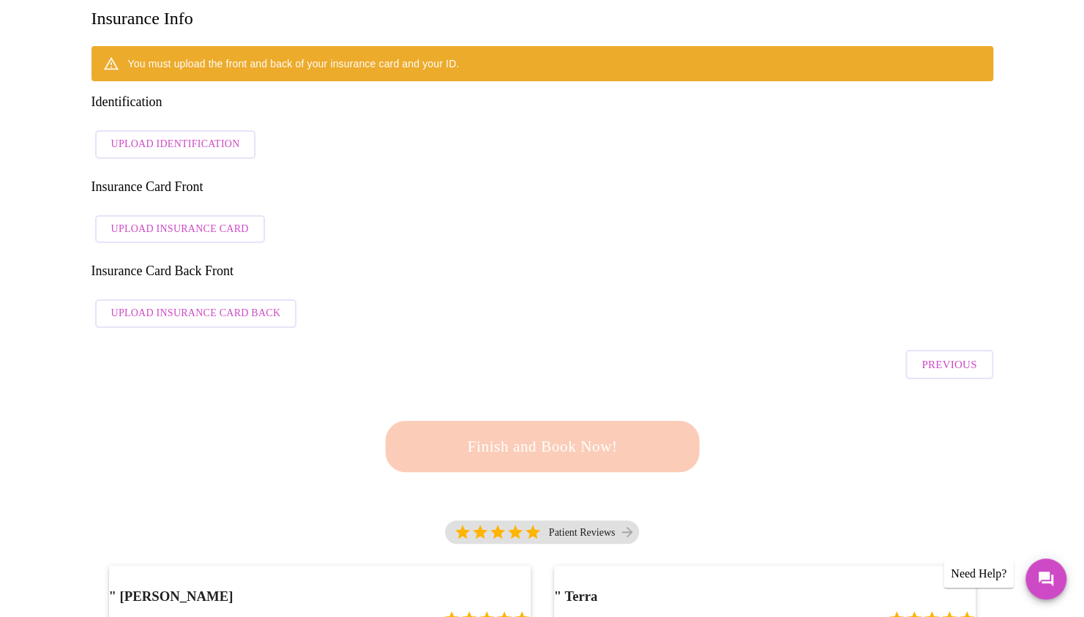
click at [164, 135] on span "Upload Identification" at bounding box center [175, 144] width 129 height 18
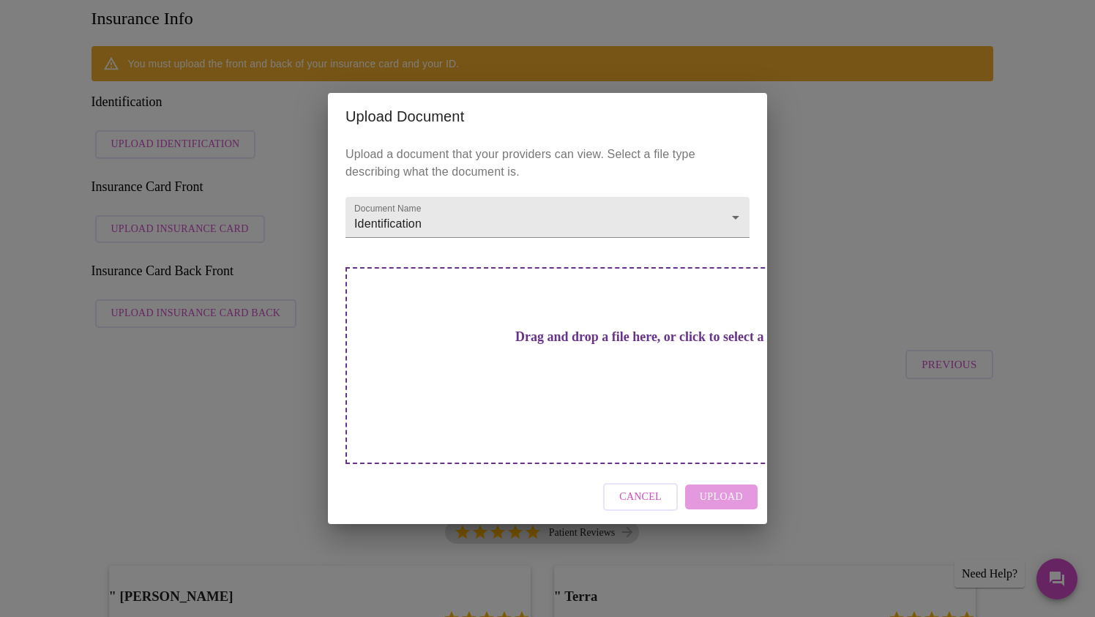
click at [482, 345] on h3 "Drag and drop a file here, or click to select a file" at bounding box center [650, 336] width 404 height 15
click at [622, 483] on button "Cancel" at bounding box center [640, 497] width 75 height 29
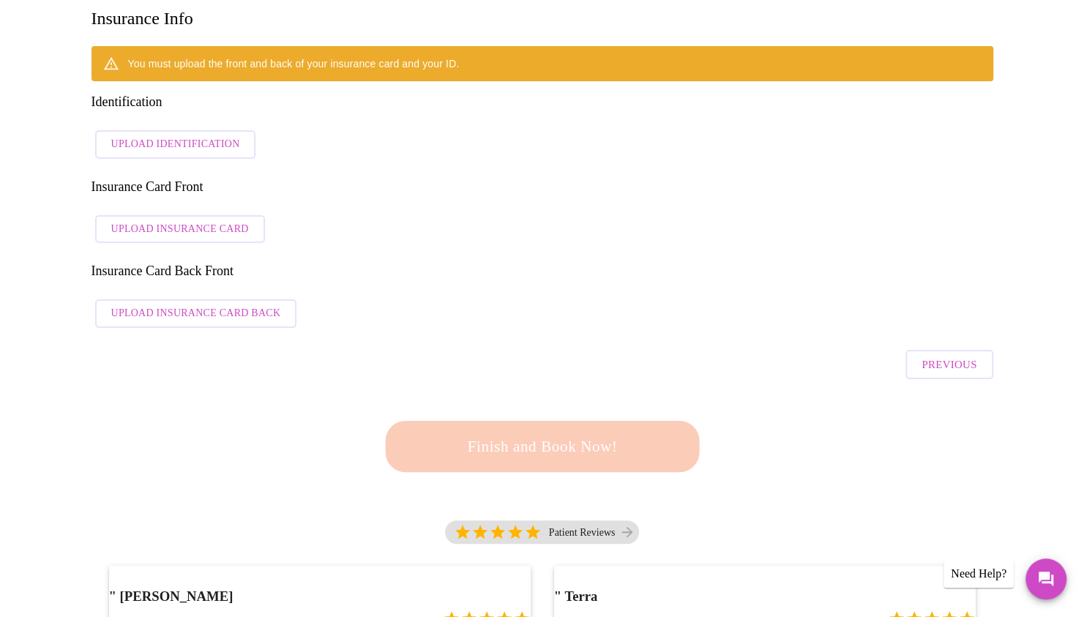
click at [212, 220] on span "Upload Insurance Card" at bounding box center [180, 229] width 138 height 18
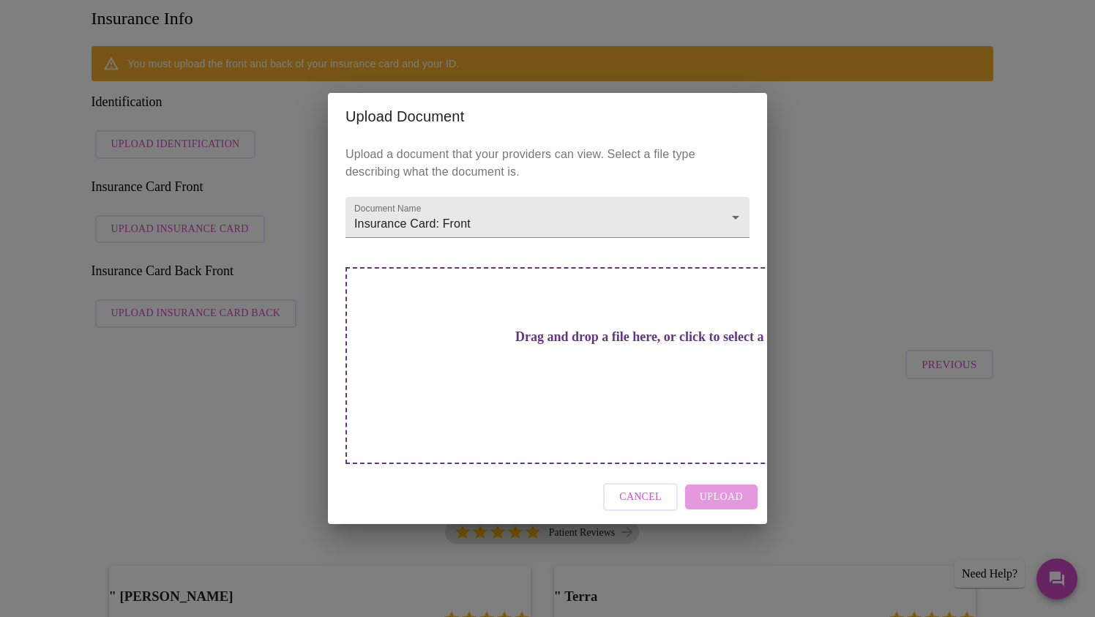
click at [519, 345] on h3 "Drag and drop a file here, or click to select a file" at bounding box center [650, 336] width 404 height 15
click at [528, 340] on h3 "Drag and drop a file here, or click to select a file" at bounding box center [650, 336] width 404 height 15
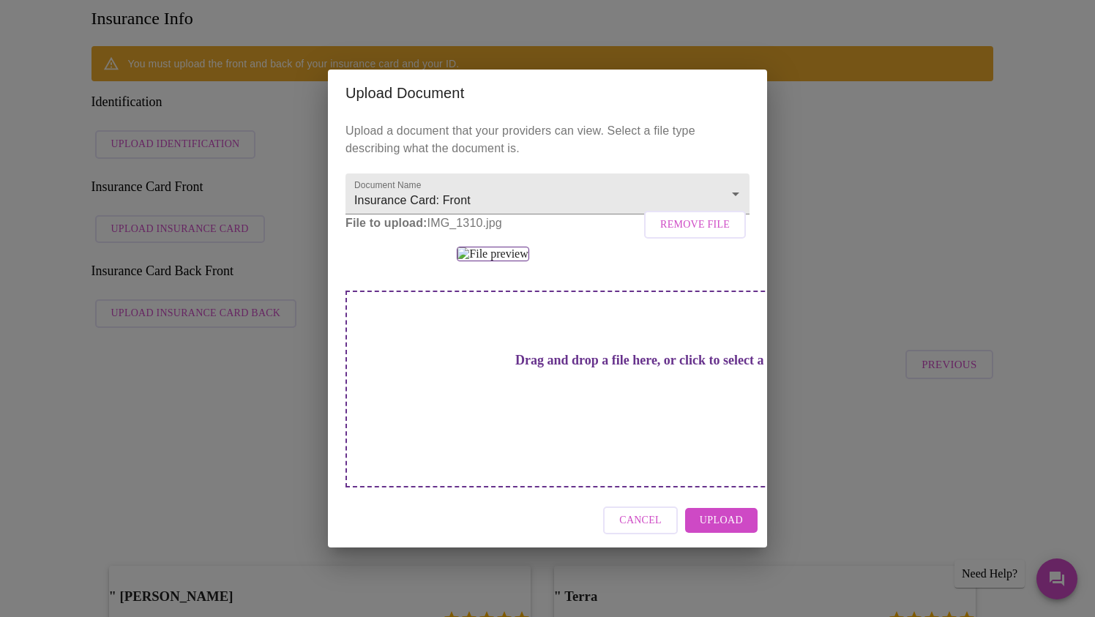
click at [710, 530] on span "Upload" at bounding box center [721, 521] width 43 height 18
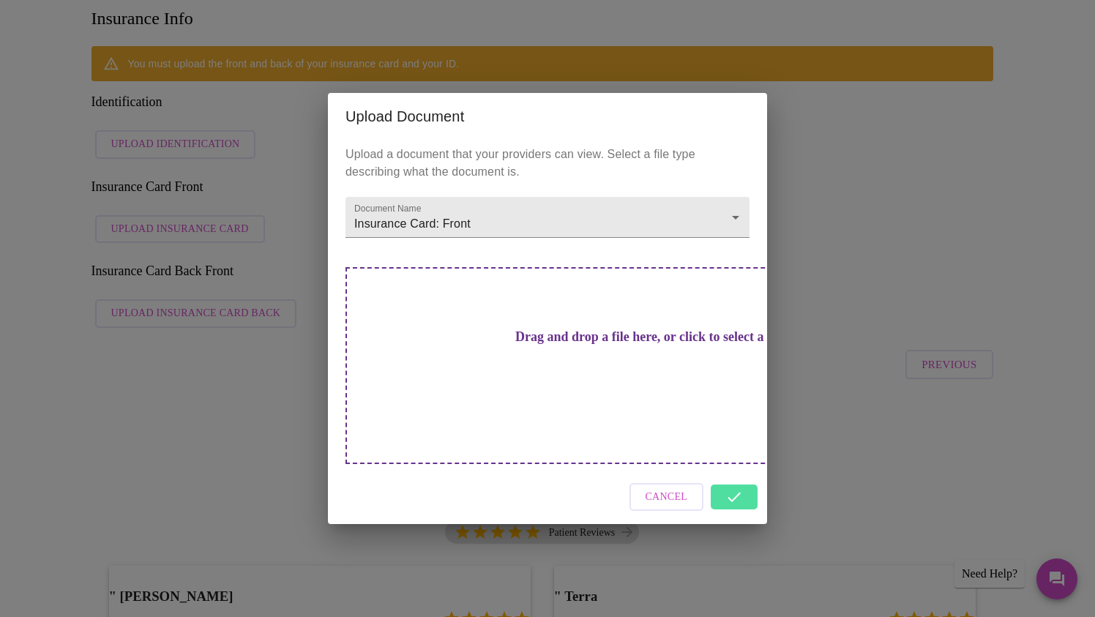
click at [725, 471] on div "Cancel" at bounding box center [547, 497] width 439 height 55
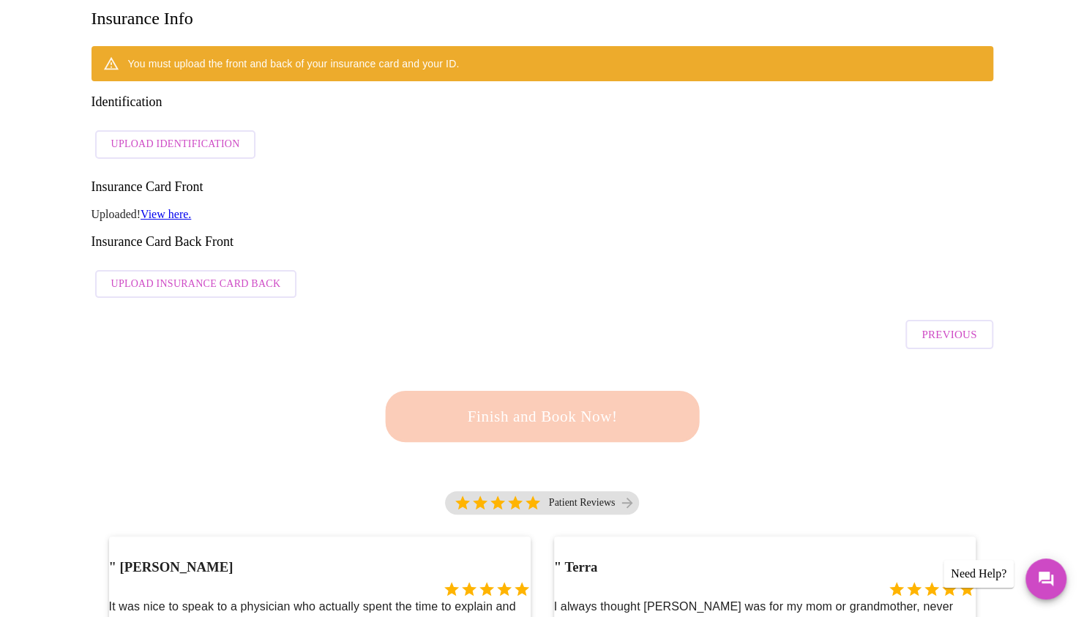
click at [155, 275] on span "Upload Insurance Card Back" at bounding box center [196, 284] width 170 height 18
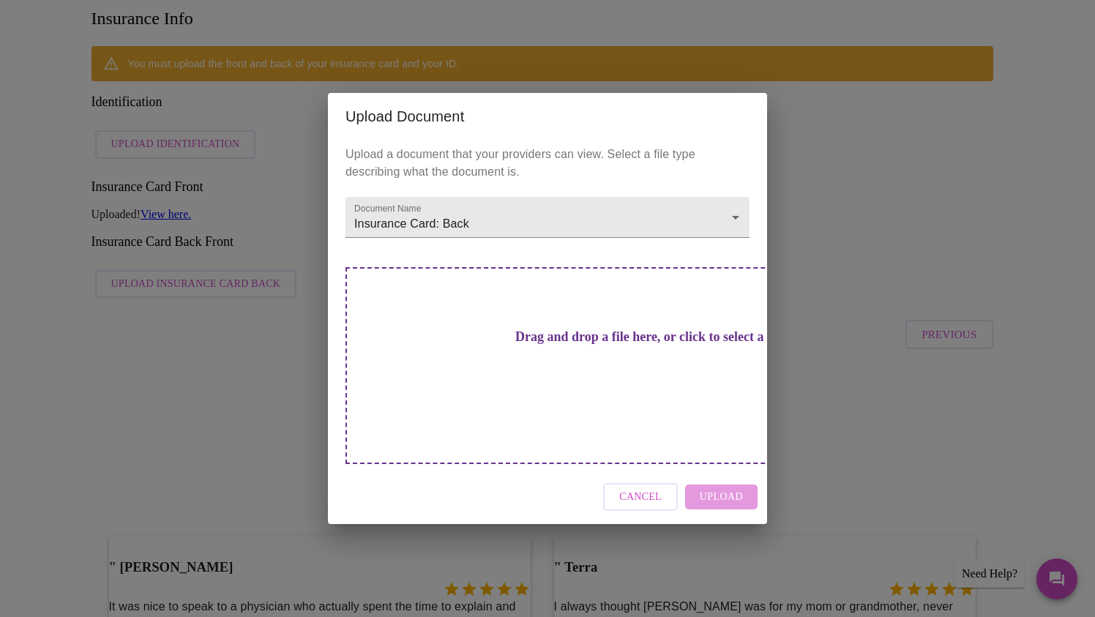
click at [520, 345] on h3 "Drag and drop a file here, or click to select a file" at bounding box center [650, 336] width 404 height 15
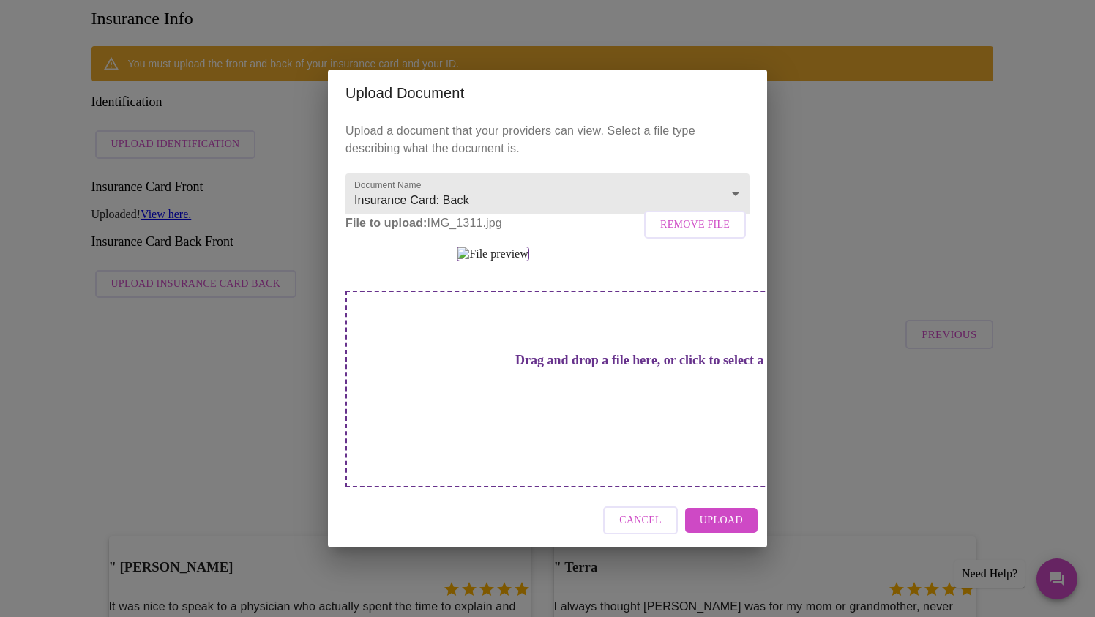
click at [720, 530] on span "Upload" at bounding box center [721, 521] width 43 height 18
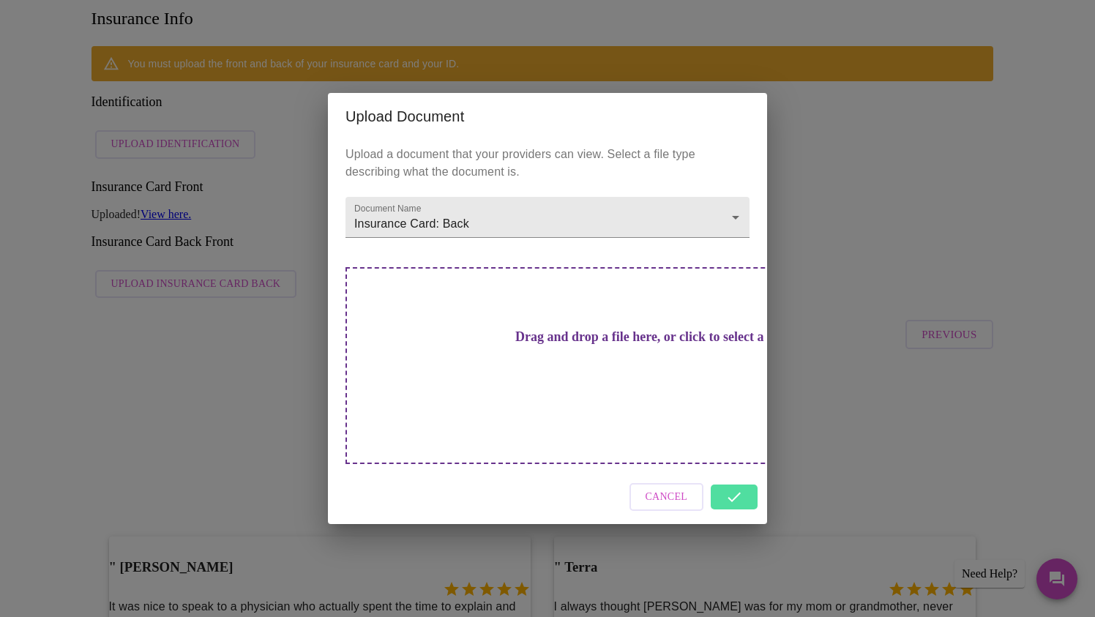
click at [748, 480] on div "Cancel" at bounding box center [547, 497] width 439 height 55
click at [739, 489] on div "Cancel" at bounding box center [547, 497] width 439 height 55
click at [748, 470] on div "Cancel" at bounding box center [547, 497] width 439 height 55
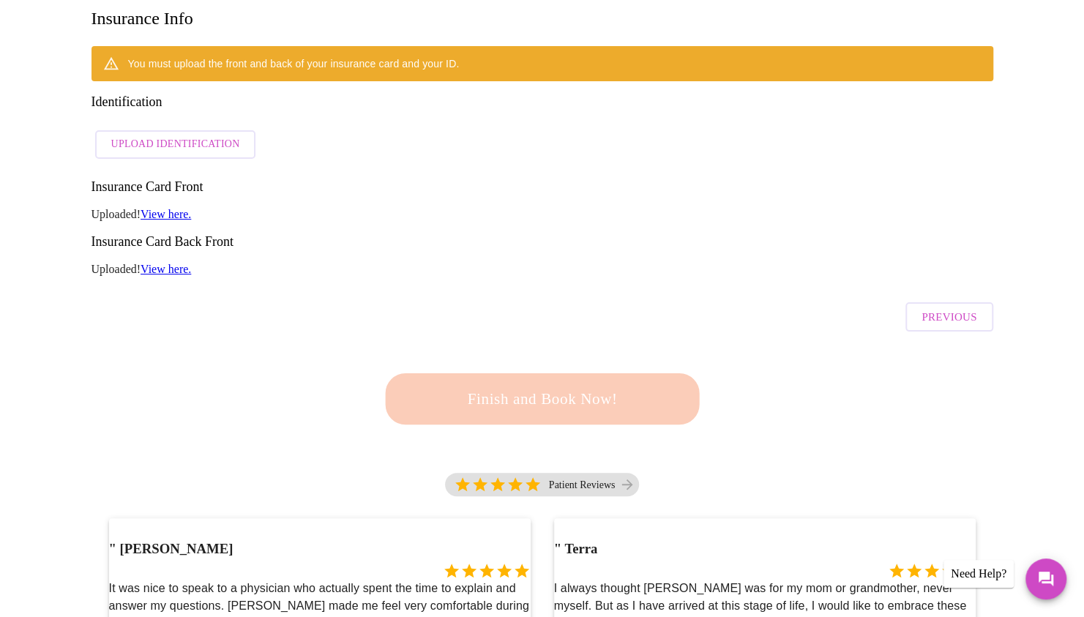
click at [130, 130] on button "Upload Identification" at bounding box center [175, 144] width 161 height 29
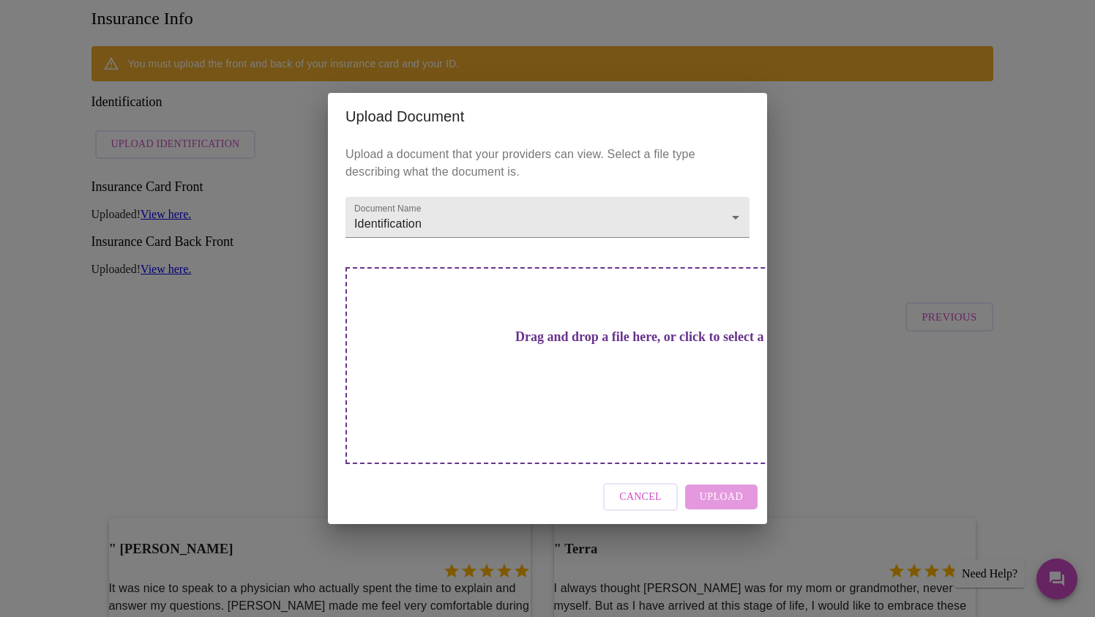
click at [546, 384] on div "Drag and drop a file here, or click to select a file" at bounding box center [649, 365] width 609 height 197
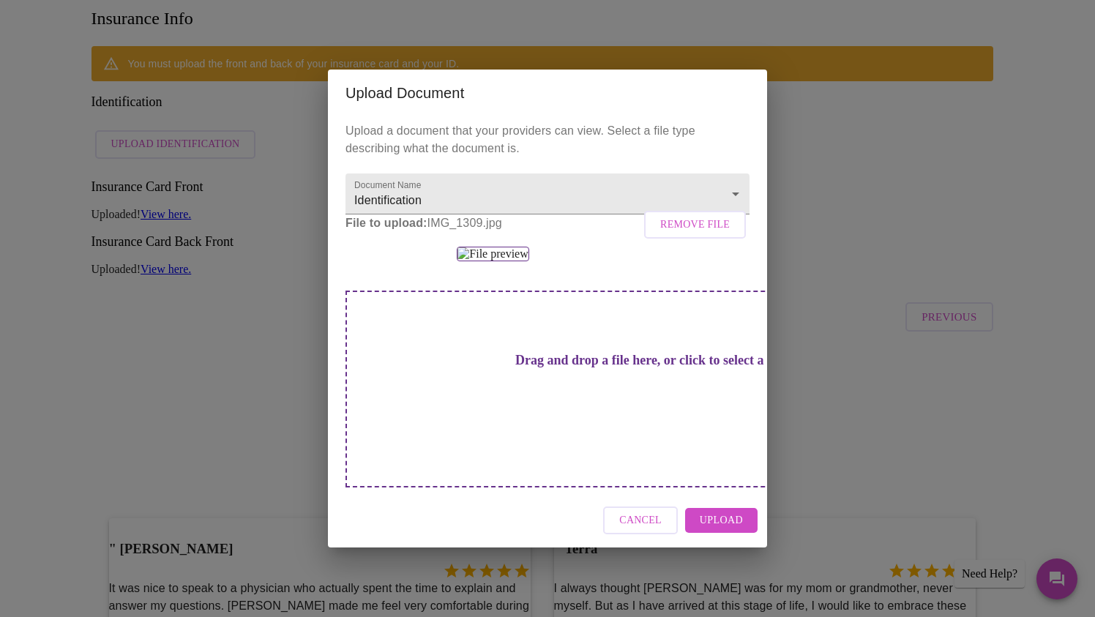
click at [731, 530] on span "Upload" at bounding box center [721, 521] width 43 height 18
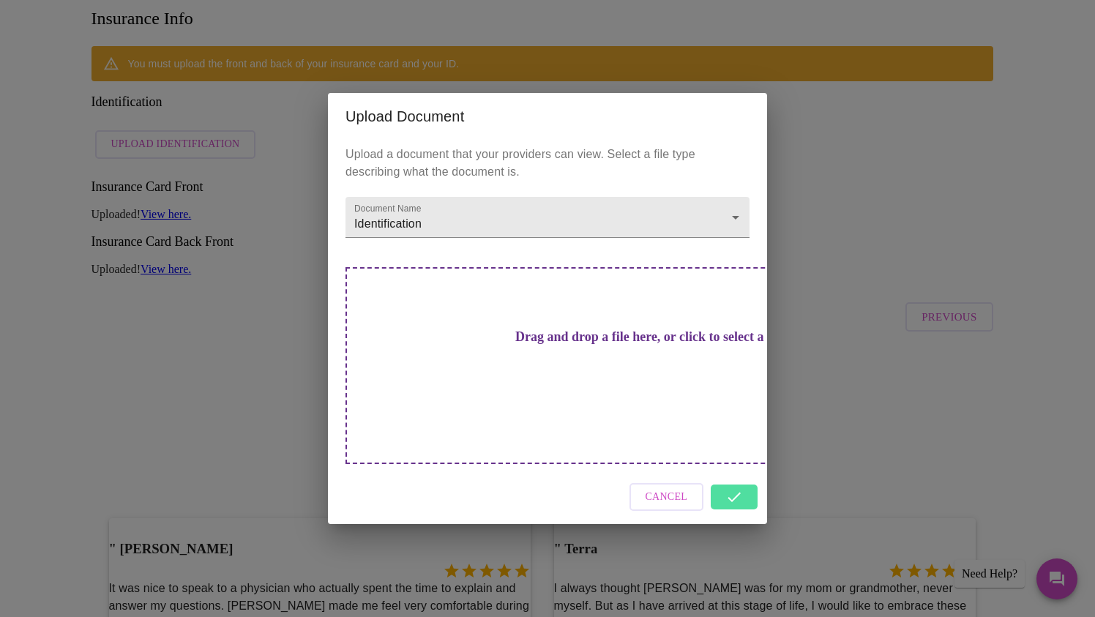
click at [750, 470] on div "Cancel" at bounding box center [547, 497] width 439 height 55
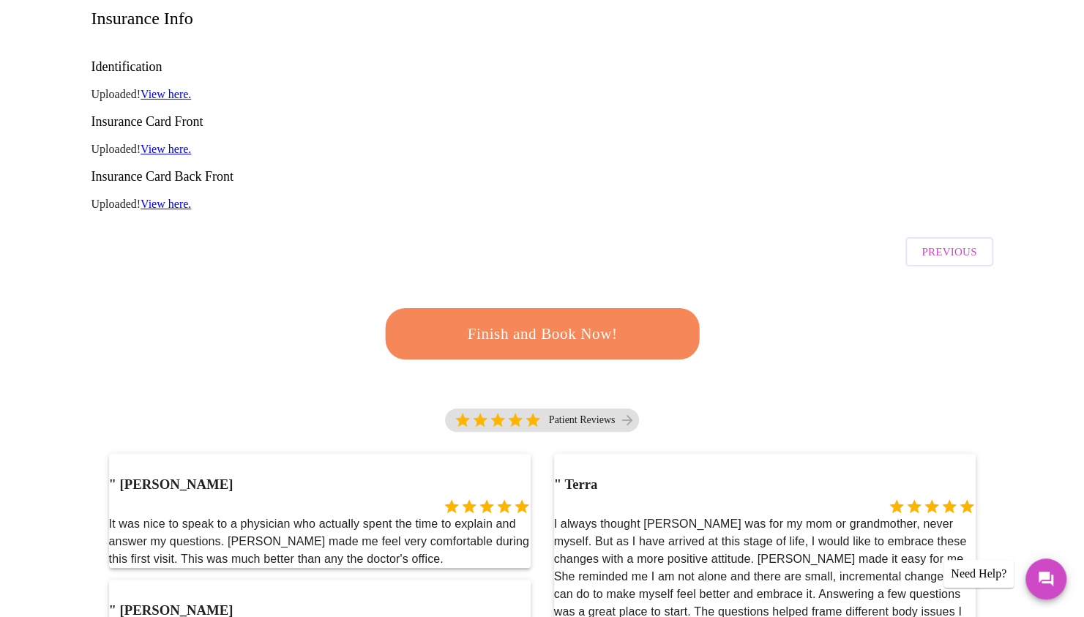
click at [509, 321] on span "Finish and Book Now!" at bounding box center [542, 334] width 271 height 27
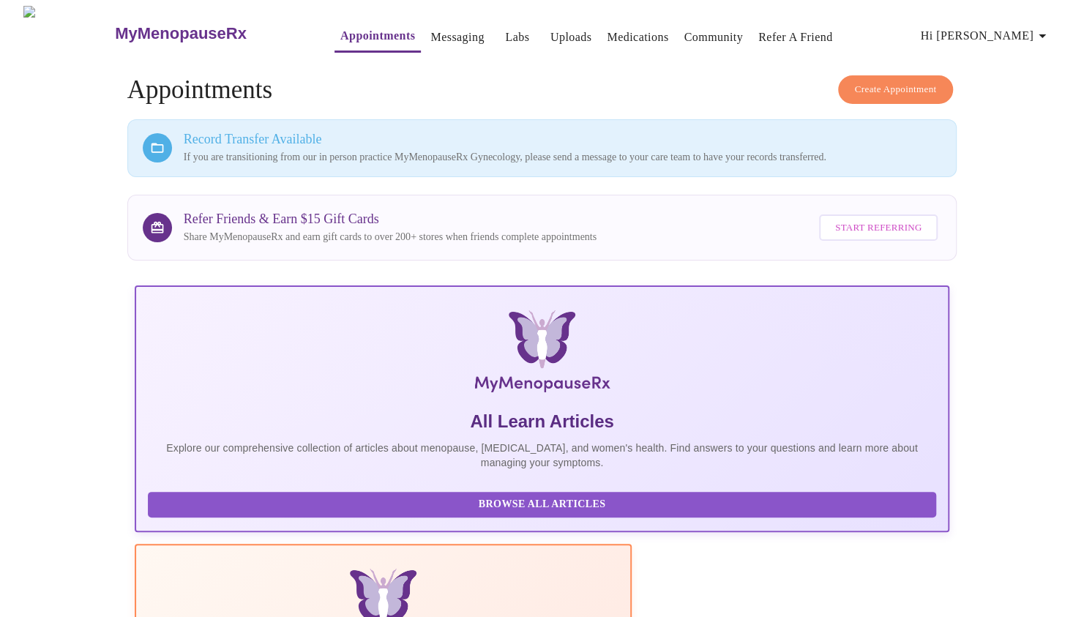
click at [236, 132] on h3 "Record Transfer Available" at bounding box center [563, 139] width 758 height 15
click at [269, 138] on h3 "Record Transfer Available" at bounding box center [563, 139] width 758 height 15
click at [408, 142] on h3 "Record Transfer Available" at bounding box center [563, 139] width 758 height 15
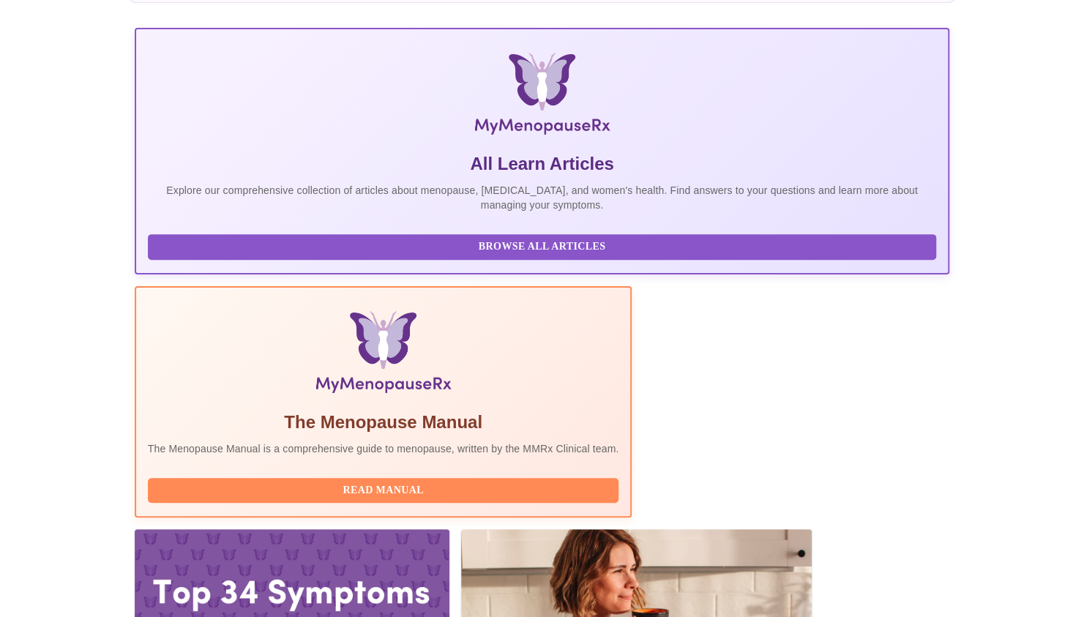
scroll to position [258, 0]
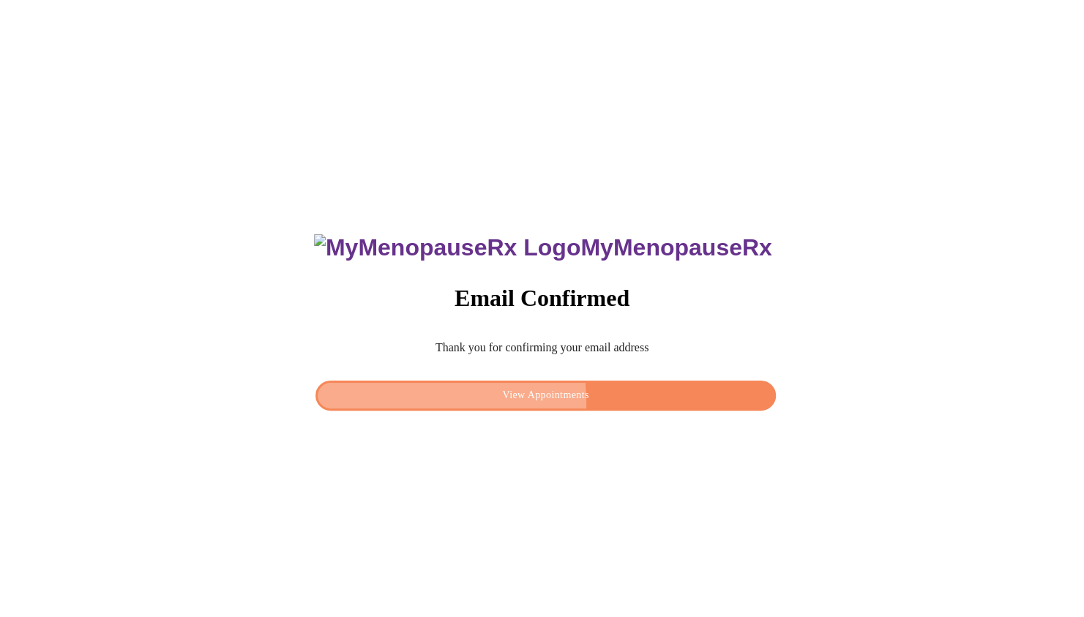
click at [486, 398] on span "View Appointments" at bounding box center [545, 395] width 426 height 18
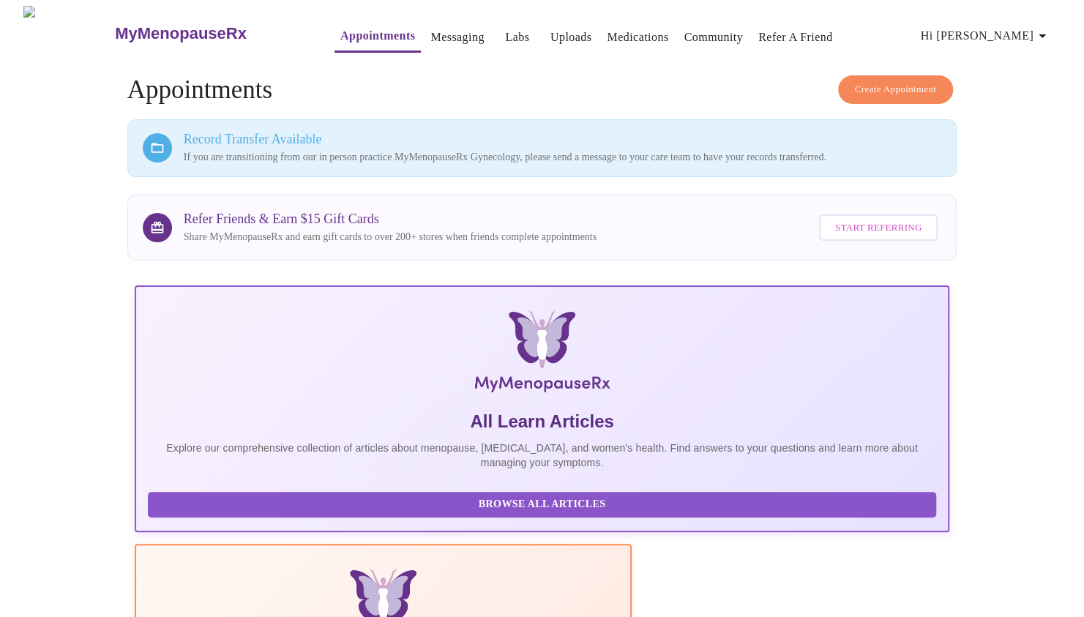
click at [1038, 26] on span "Hi [PERSON_NAME]" at bounding box center [986, 36] width 130 height 20
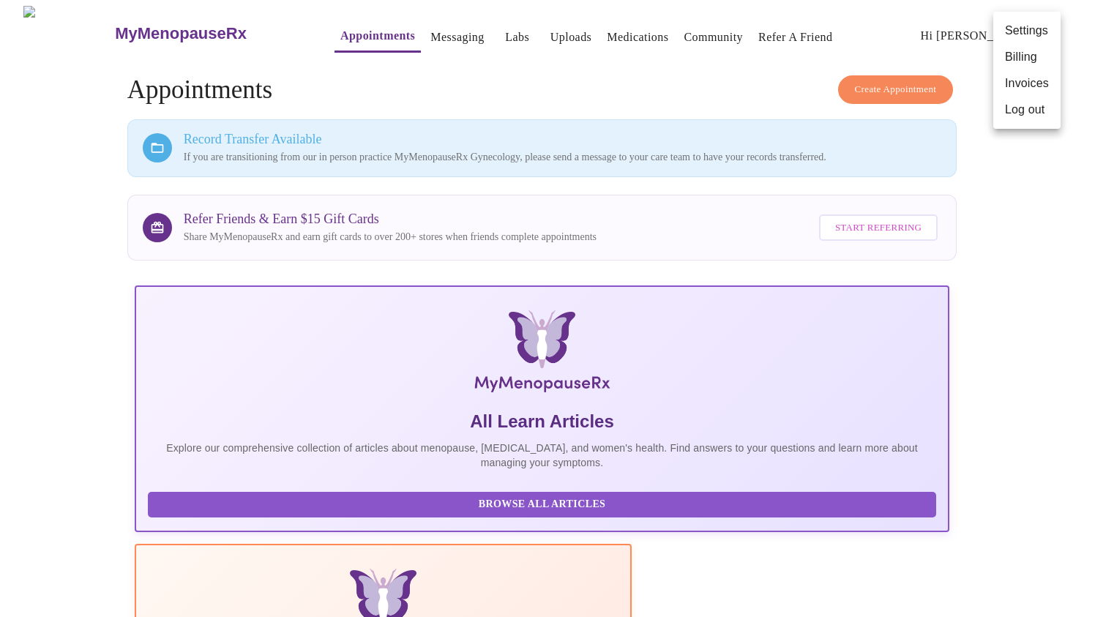
click at [575, 171] on div at bounding box center [547, 308] width 1095 height 617
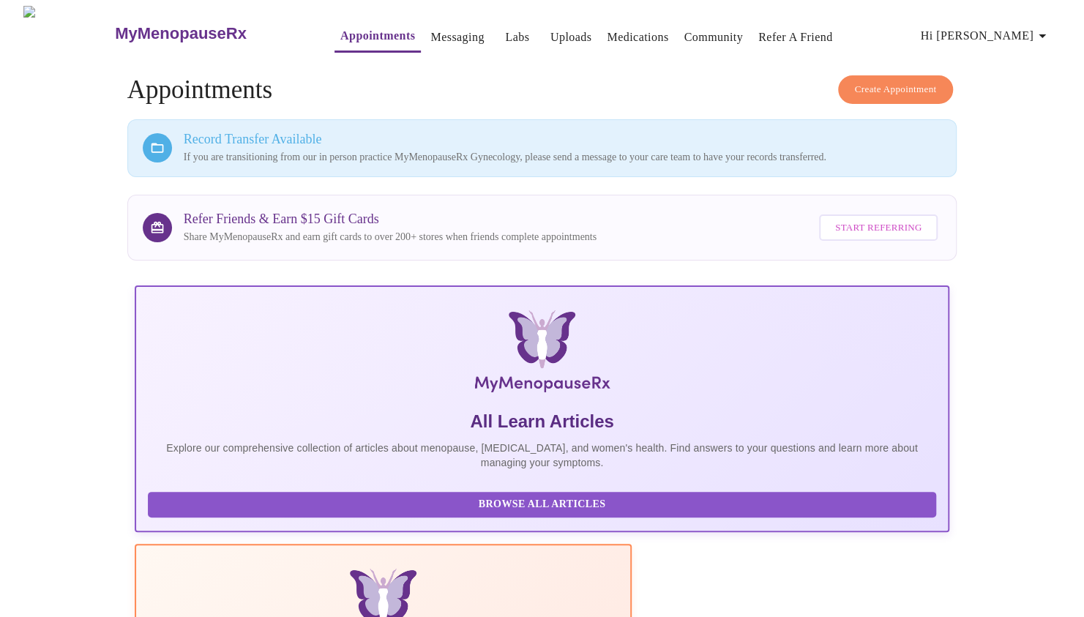
click at [441, 37] on link "Messaging" at bounding box center [456, 37] width 53 height 20
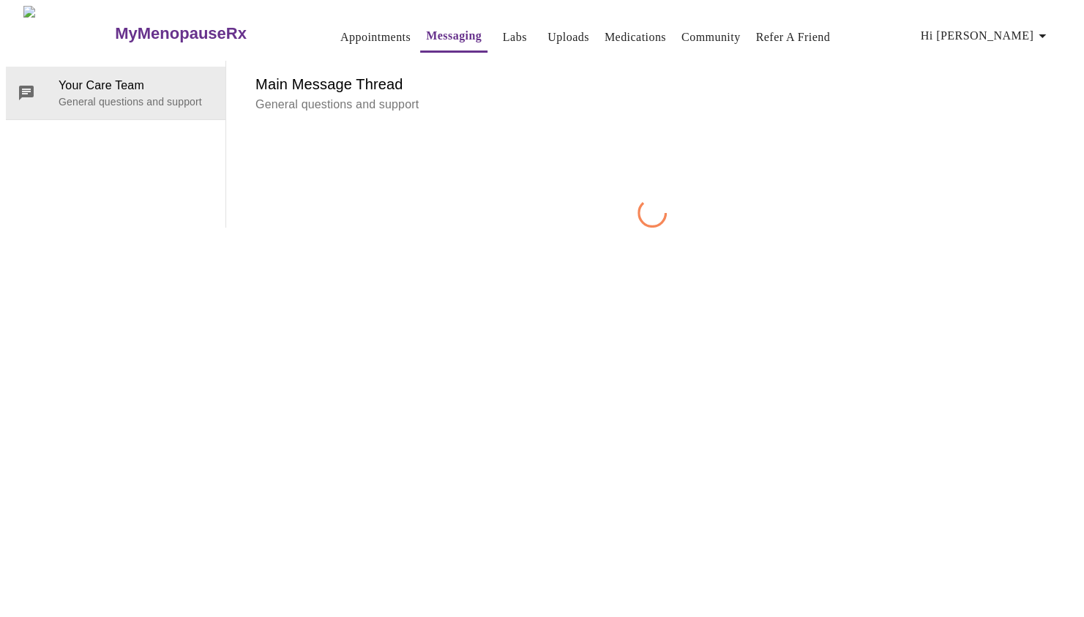
scroll to position [55, 0]
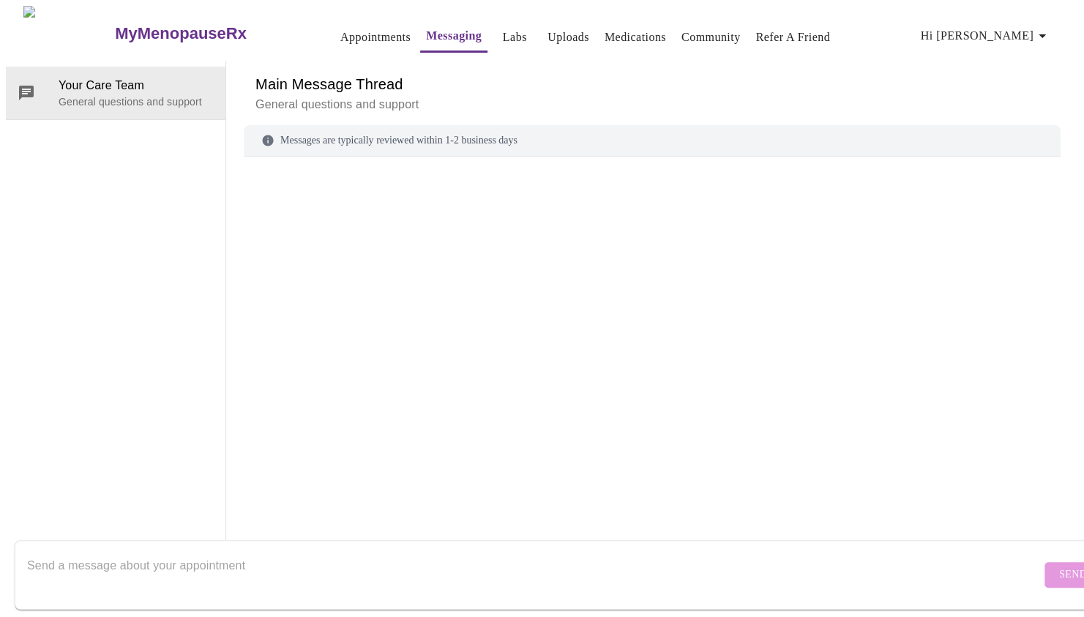
click at [441, 96] on p "General questions and support" at bounding box center [651, 105] width 793 height 18
click at [168, 26] on h3 "MyMenopauseRx" at bounding box center [181, 33] width 132 height 19
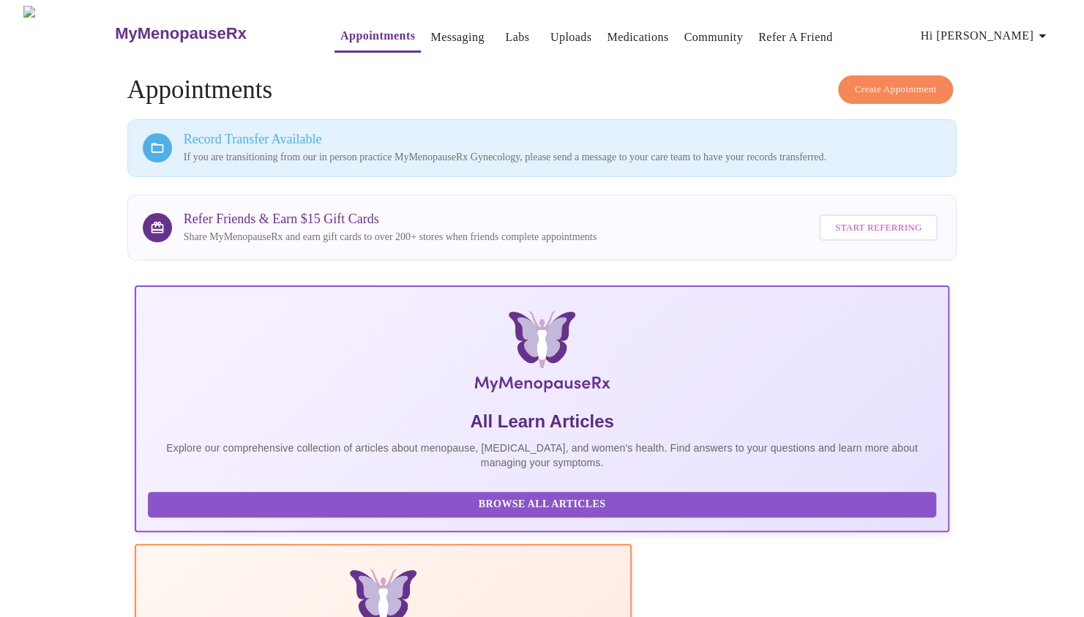
click at [684, 32] on link "Community" at bounding box center [713, 37] width 59 height 20
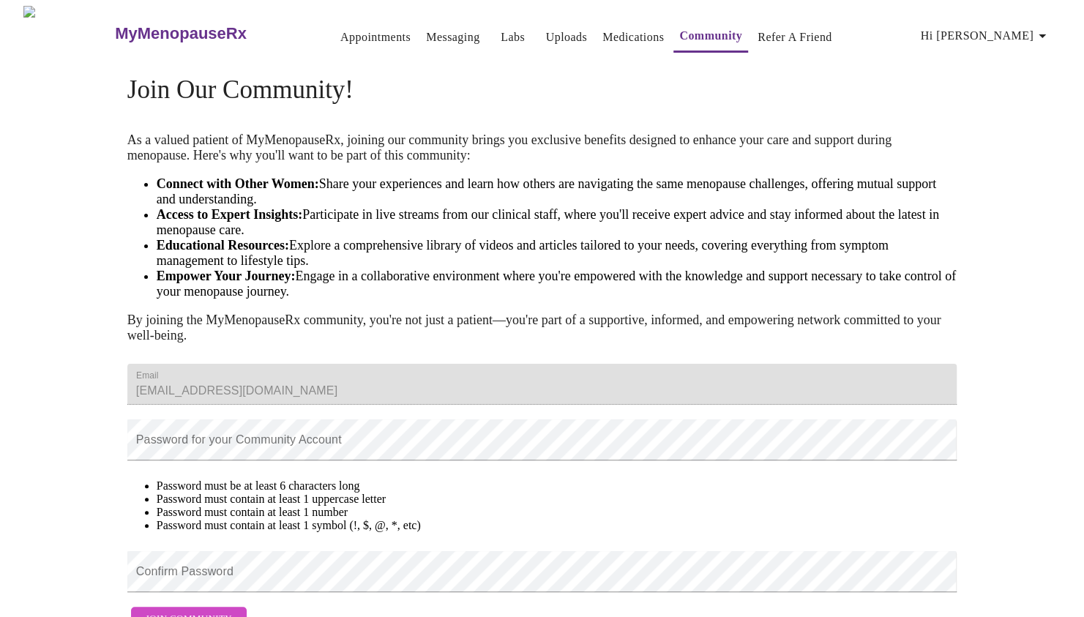
click at [606, 35] on link "Medications" at bounding box center [632, 37] width 61 height 20
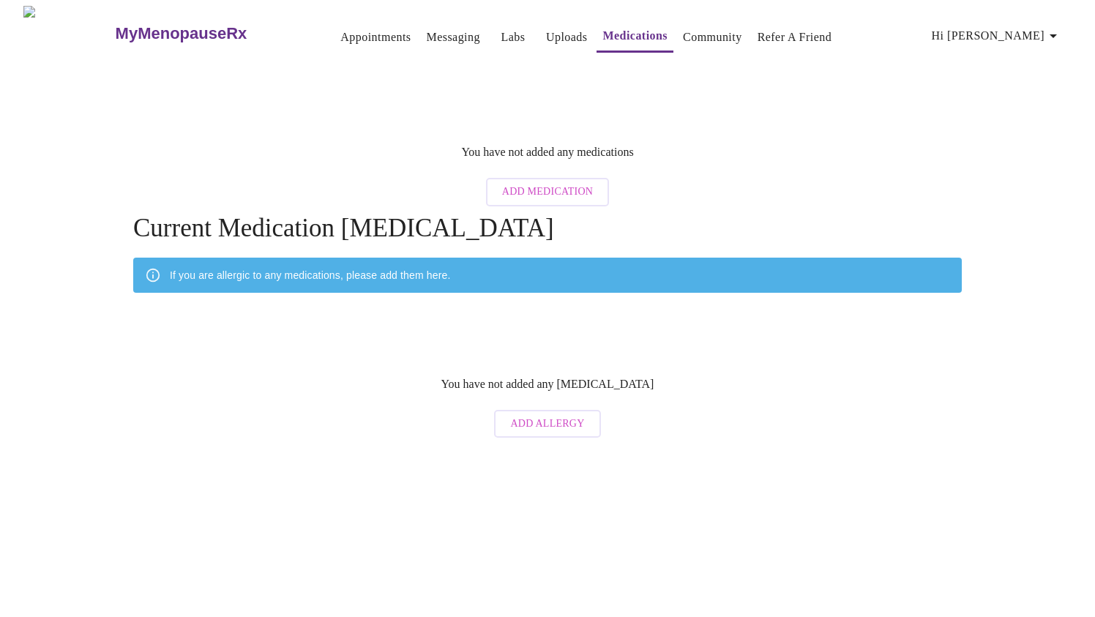
click at [540, 37] on button "Uploads" at bounding box center [566, 37] width 53 height 29
click at [546, 27] on link "Uploads" at bounding box center [567, 37] width 42 height 20
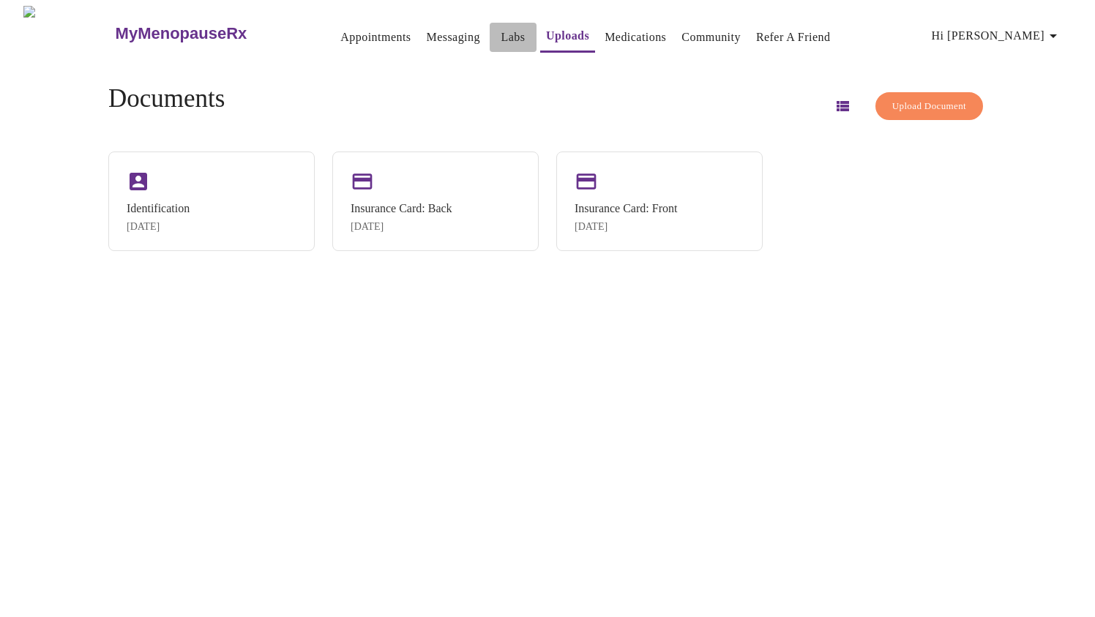
click at [501, 27] on link "Labs" at bounding box center [513, 37] width 24 height 20
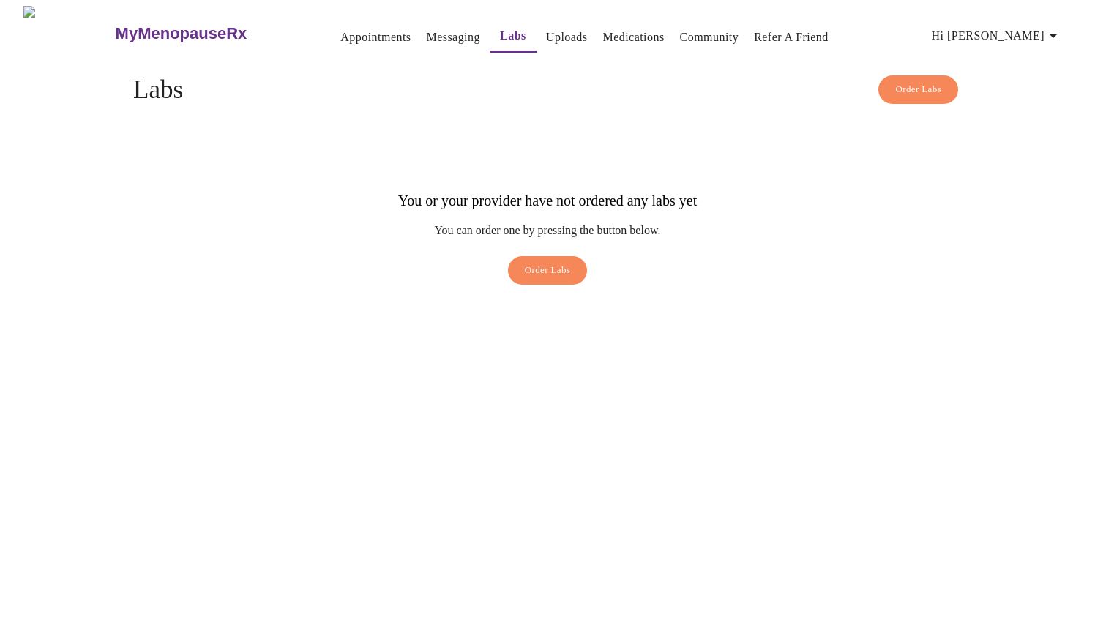
click at [116, 24] on h3 "MyMenopauseRx" at bounding box center [182, 33] width 132 height 19
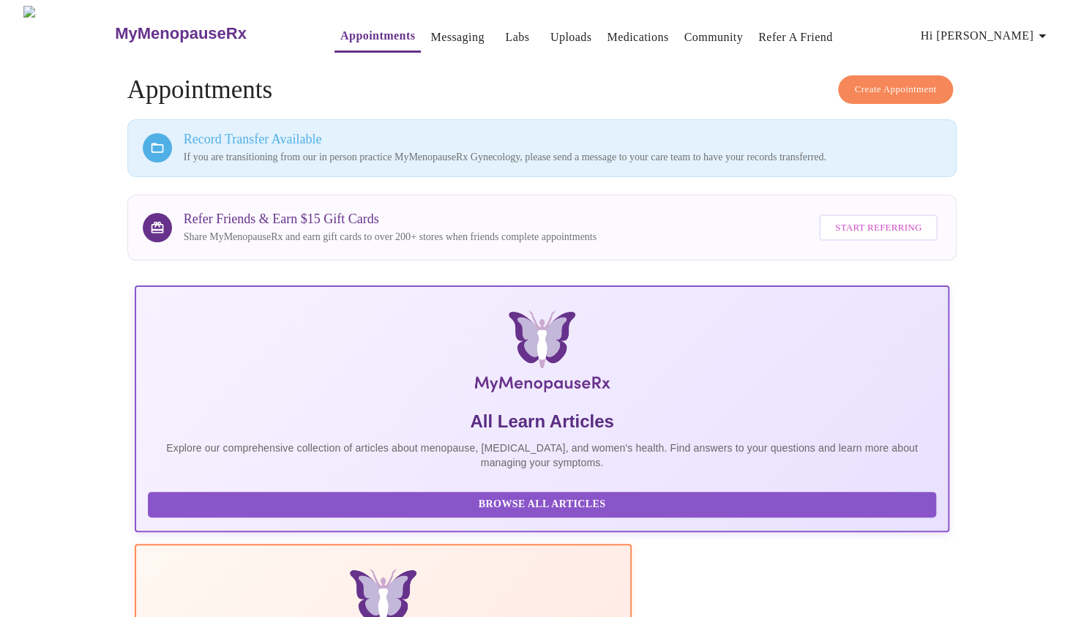
click at [1033, 27] on span "Hi [PERSON_NAME]" at bounding box center [986, 36] width 130 height 20
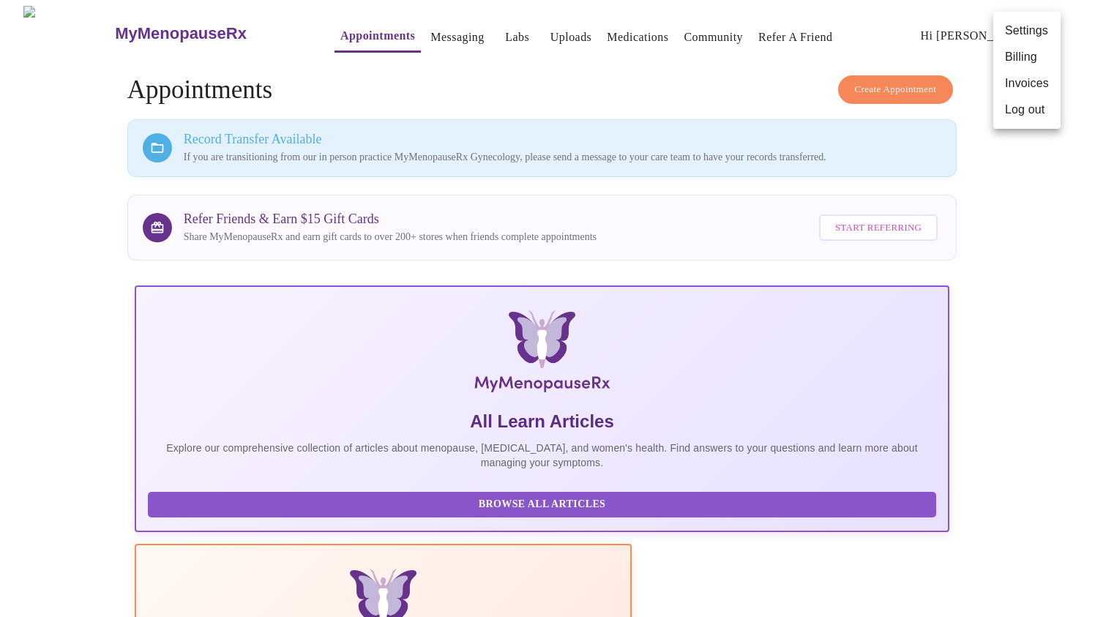
click at [1020, 114] on li "Log out" at bounding box center [1026, 110] width 67 height 26
